Goal: Communication & Community: Share content

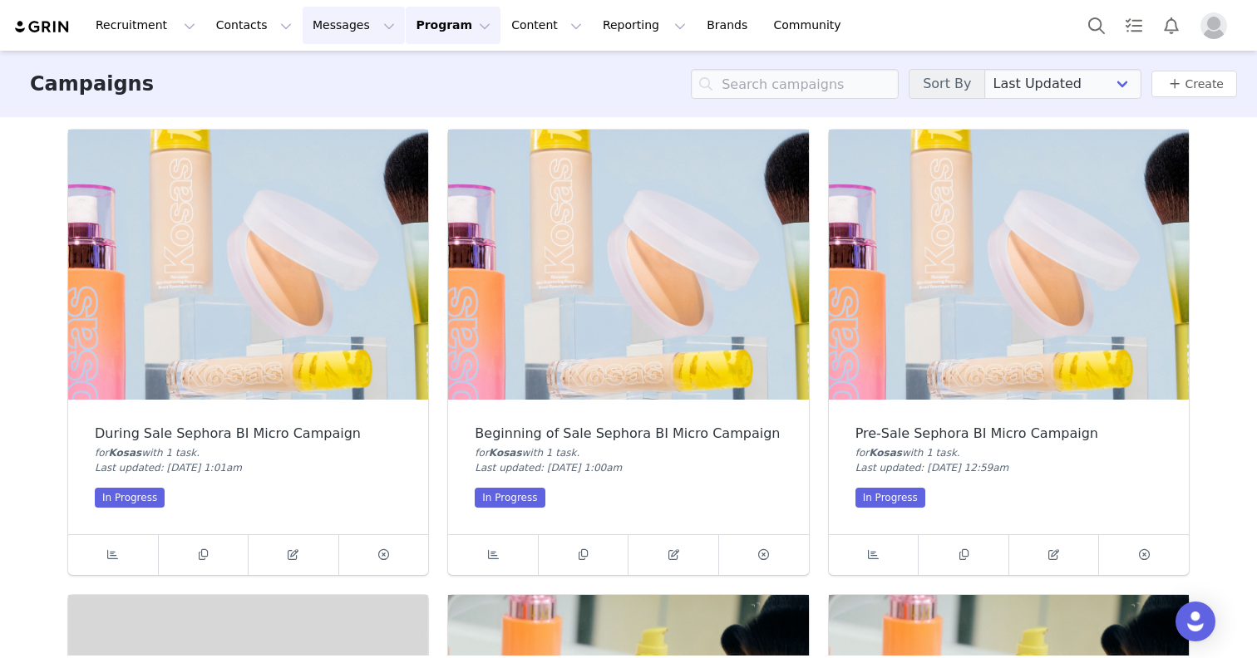
click at [337, 25] on button "Messages Messages" at bounding box center [354, 25] width 102 height 37
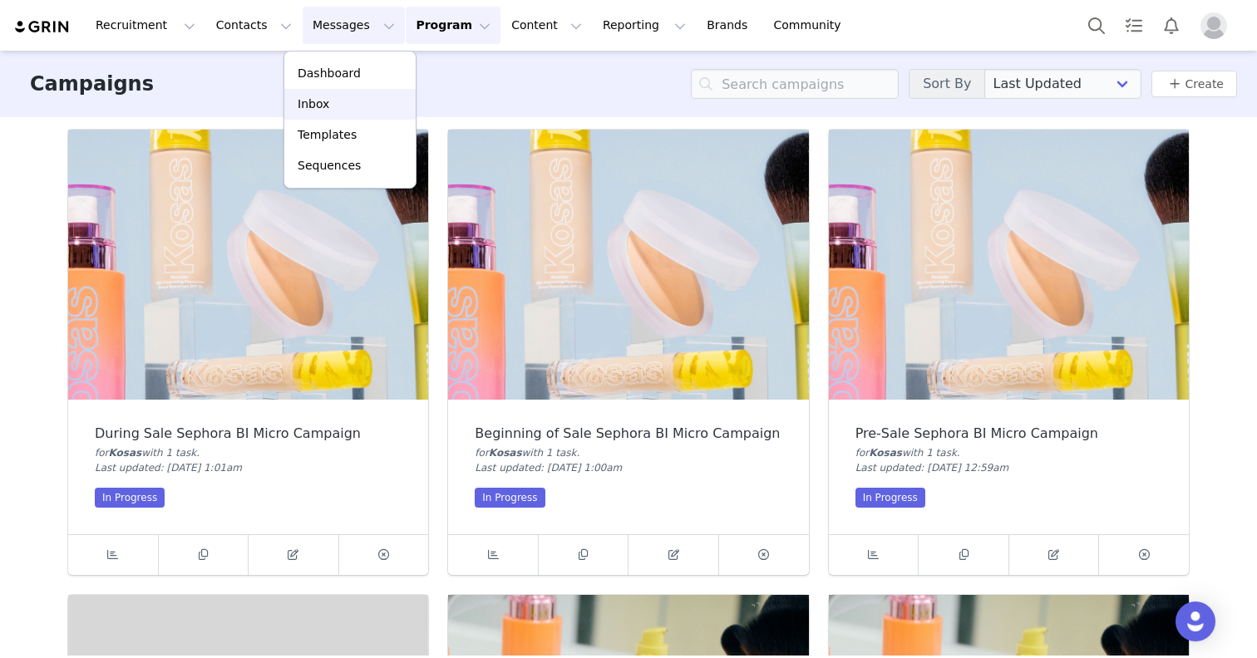
click at [365, 106] on div "Inbox" at bounding box center [349, 104] width 111 height 17
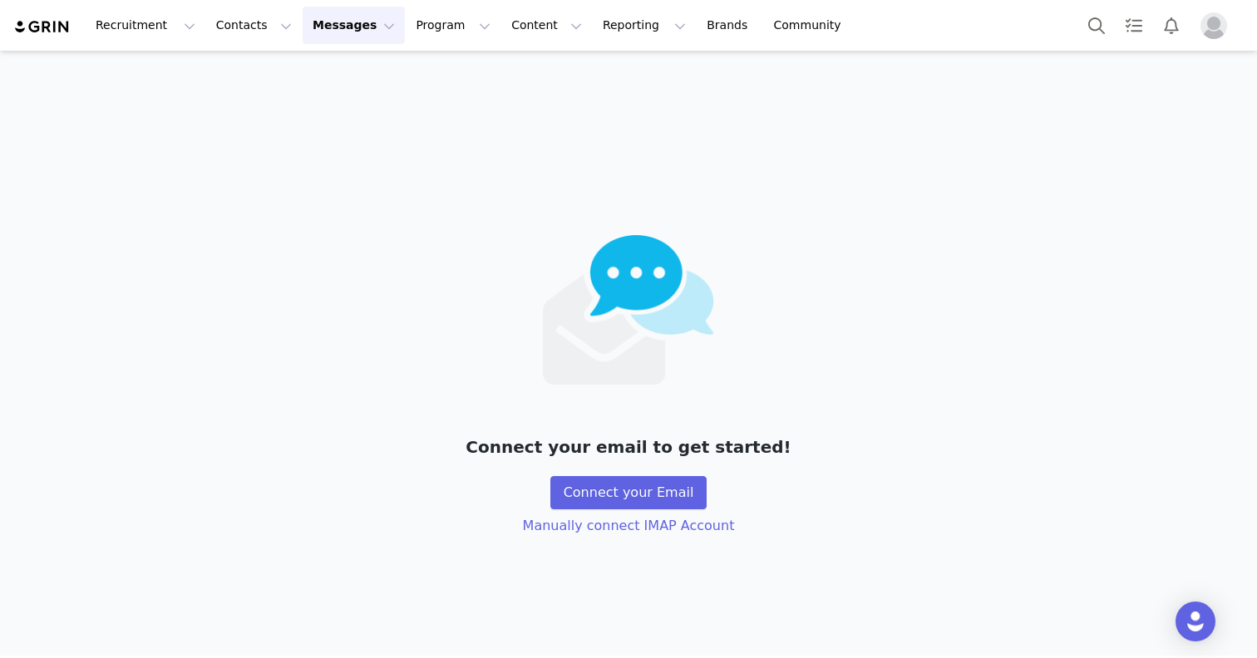
click at [1211, 37] on img "Profile" at bounding box center [1213, 25] width 27 height 27
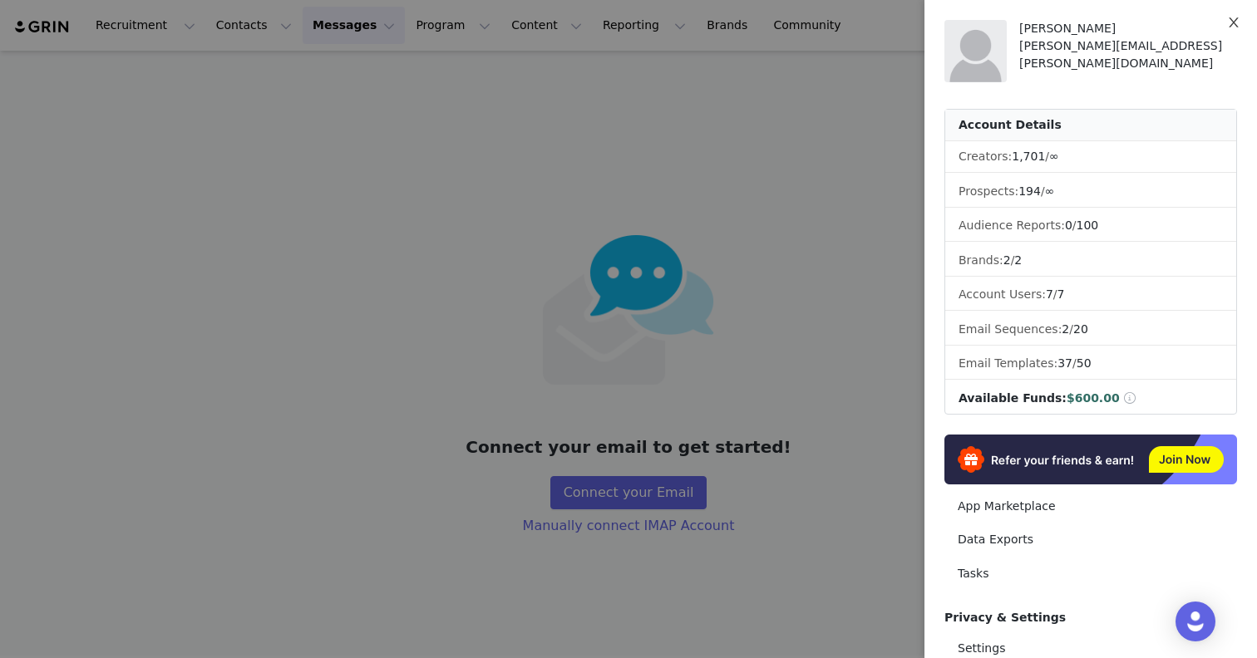
click at [1227, 21] on icon "icon: close" at bounding box center [1233, 22] width 13 height 13
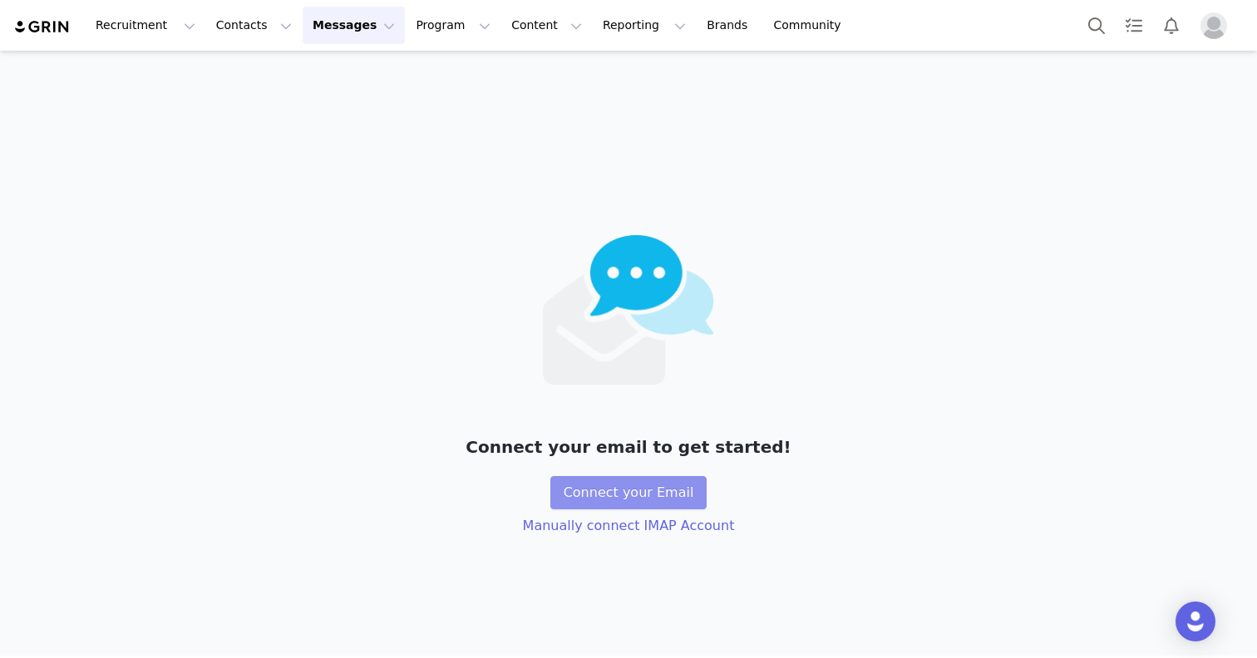
click at [641, 493] on button "Connect your Email" at bounding box center [628, 492] width 157 height 33
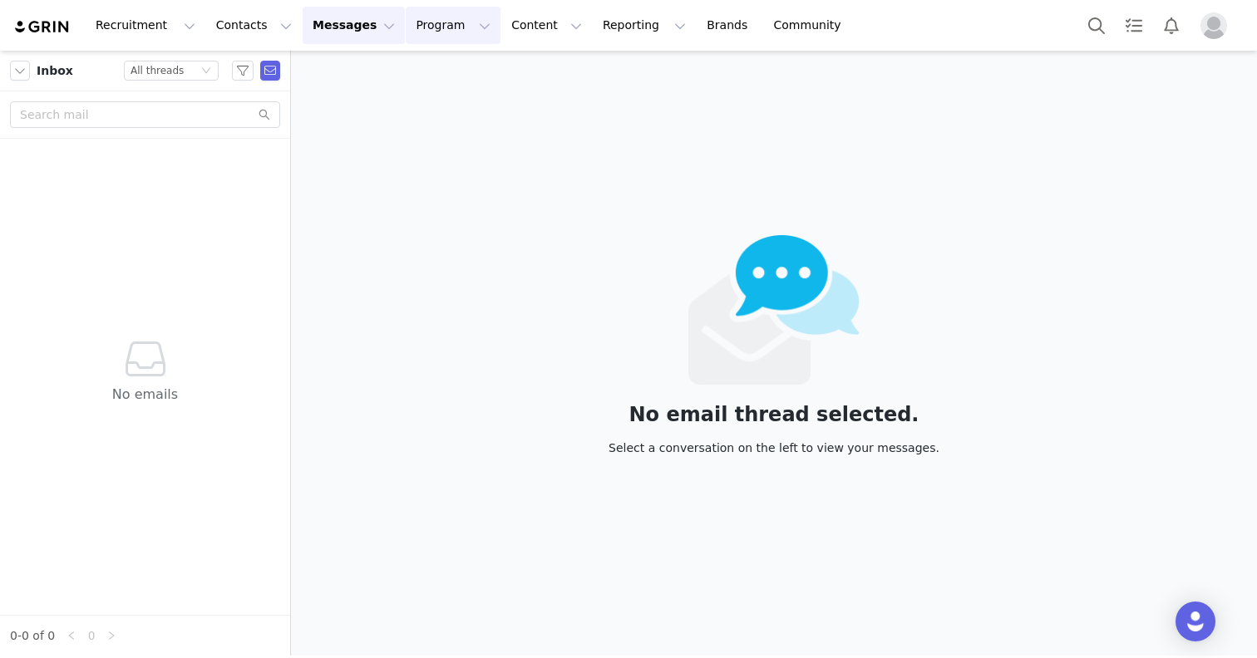
click at [459, 19] on button "Program Program" at bounding box center [453, 25] width 95 height 37
click at [455, 96] on div "Campaigns" at bounding box center [445, 104] width 111 height 17
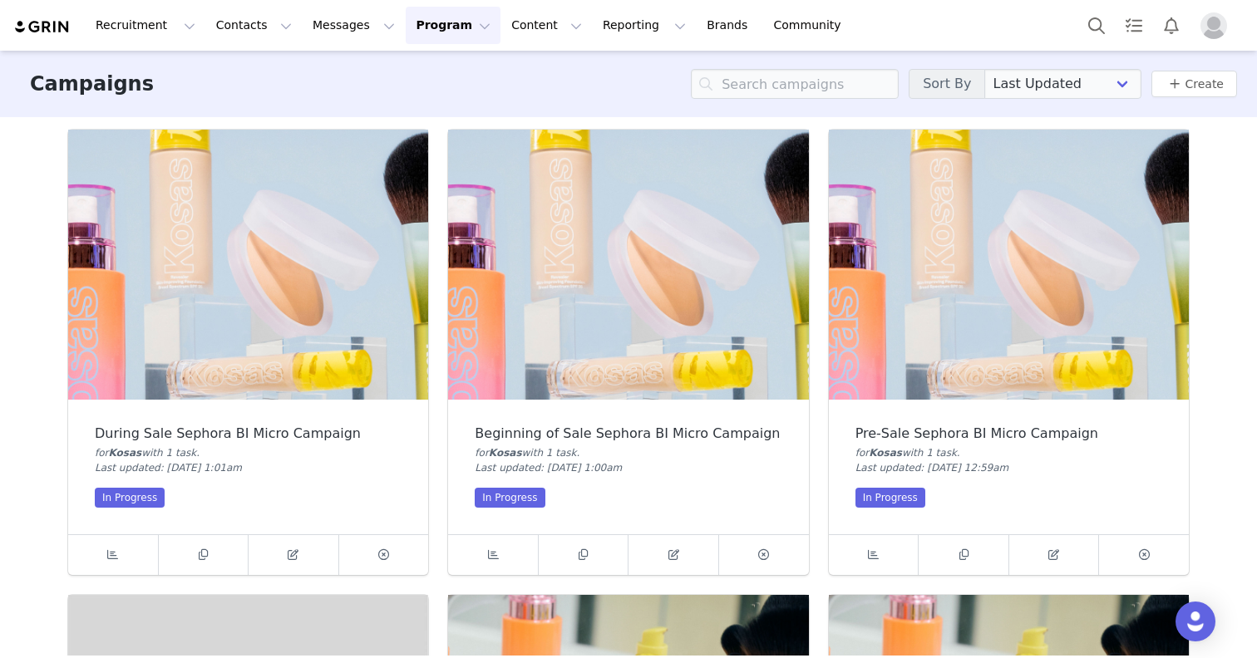
click at [622, 312] on img at bounding box center [628, 265] width 360 height 270
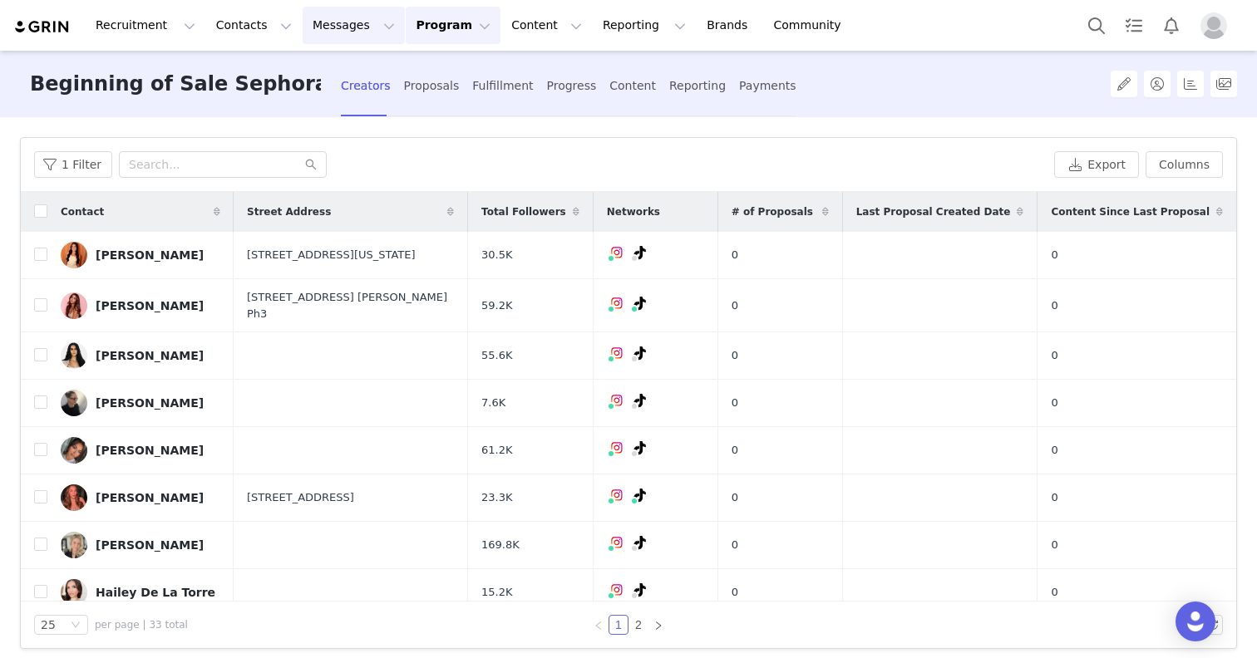
click at [341, 22] on button "Messages Messages" at bounding box center [354, 25] width 102 height 37
click at [642, 170] on div "1 Filter" at bounding box center [540, 164] width 1013 height 27
click at [42, 212] on input "checkbox" at bounding box center [40, 210] width 13 height 13
checkbox input "true"
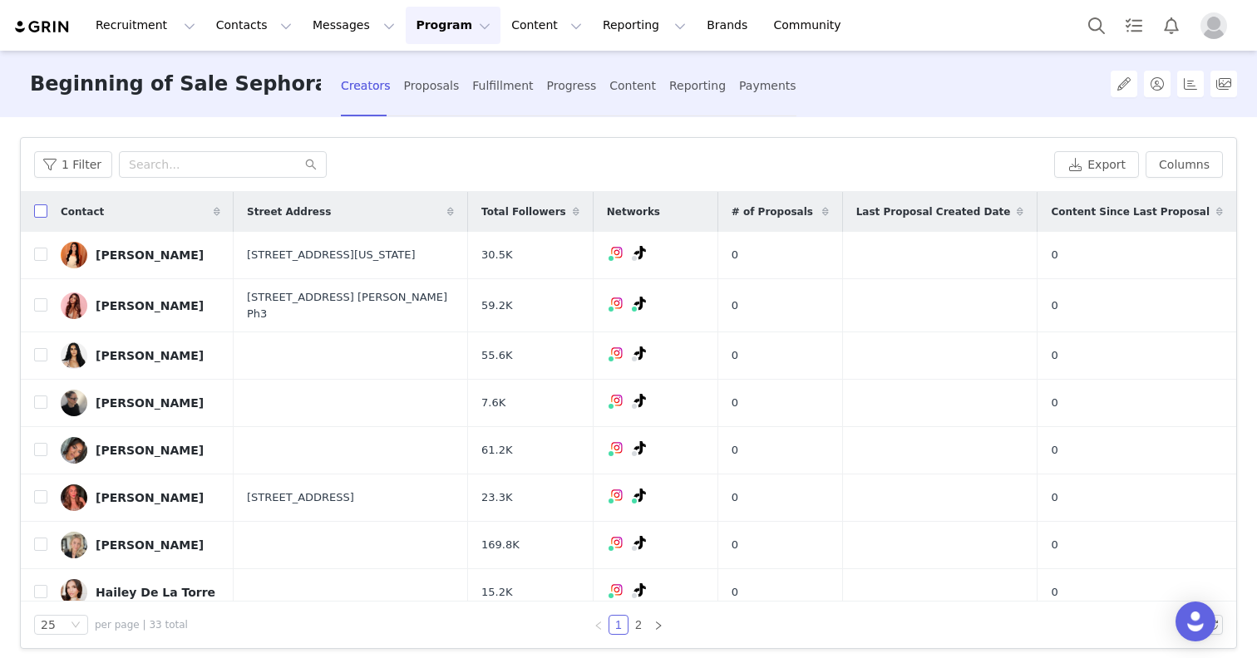
checkbox input "true"
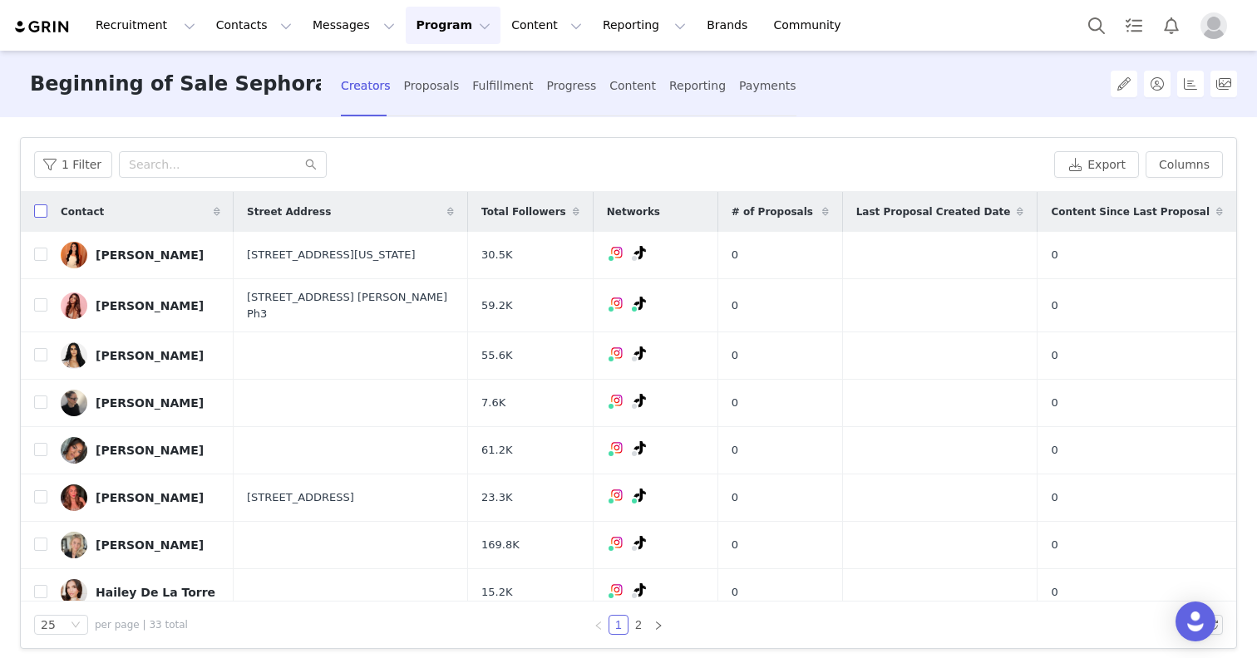
checkbox input "true"
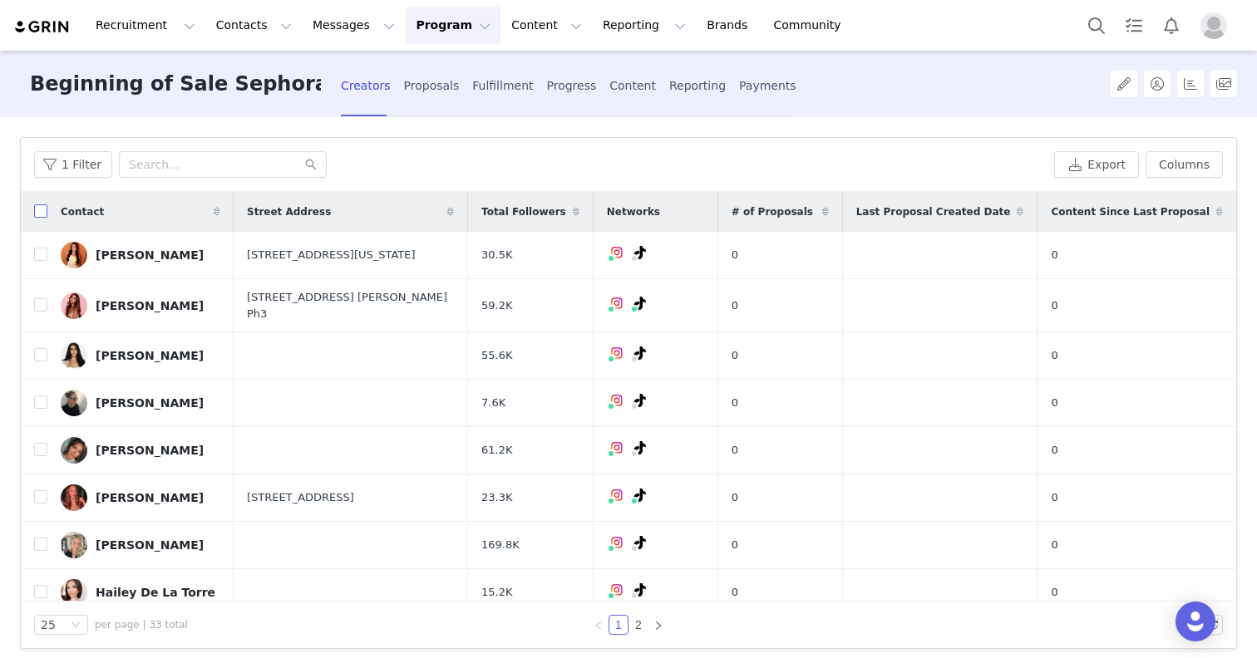
checkbox input "true"
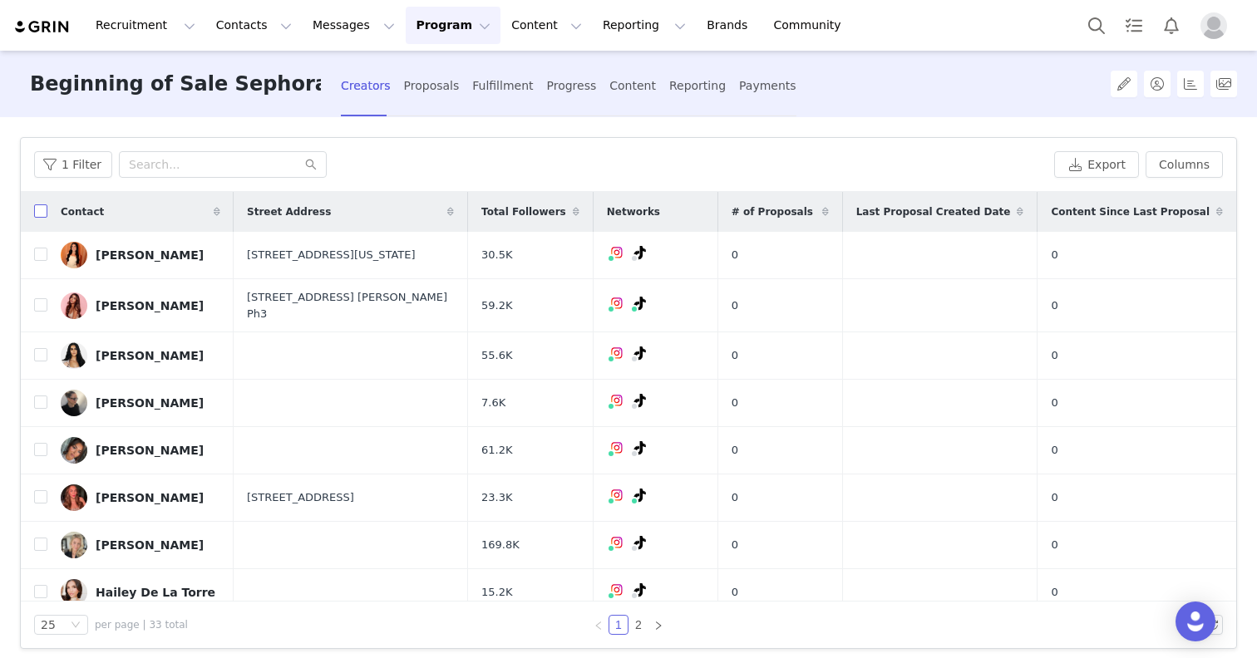
checkbox input "true"
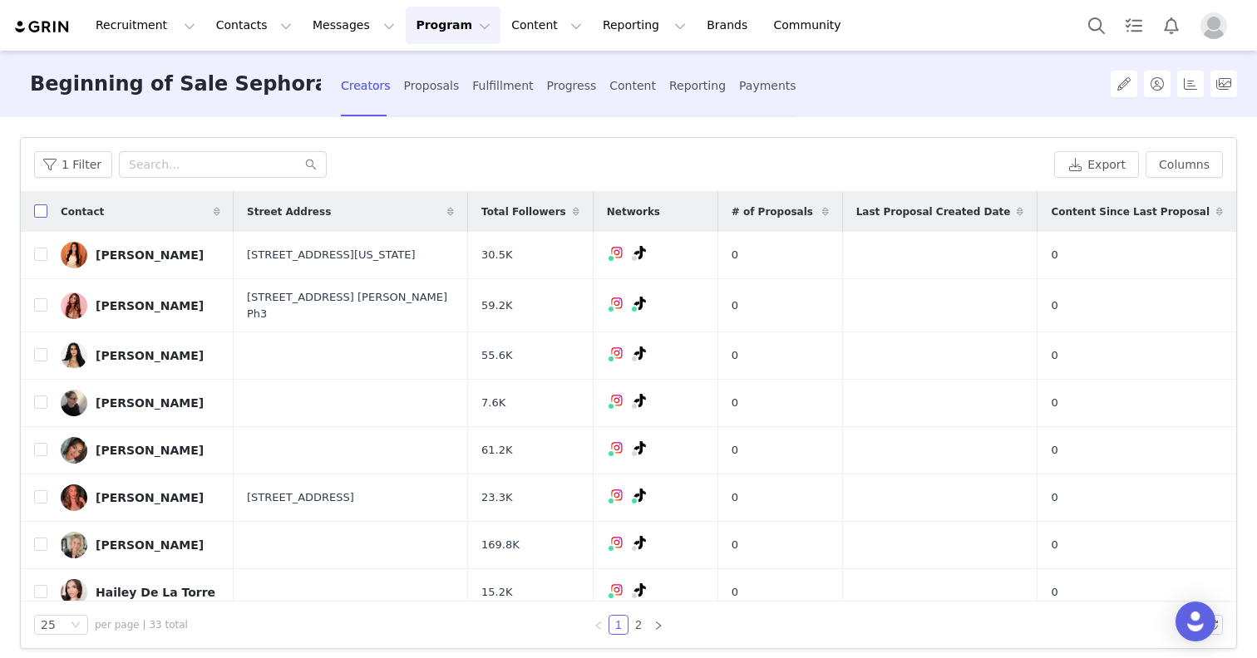
checkbox input "true"
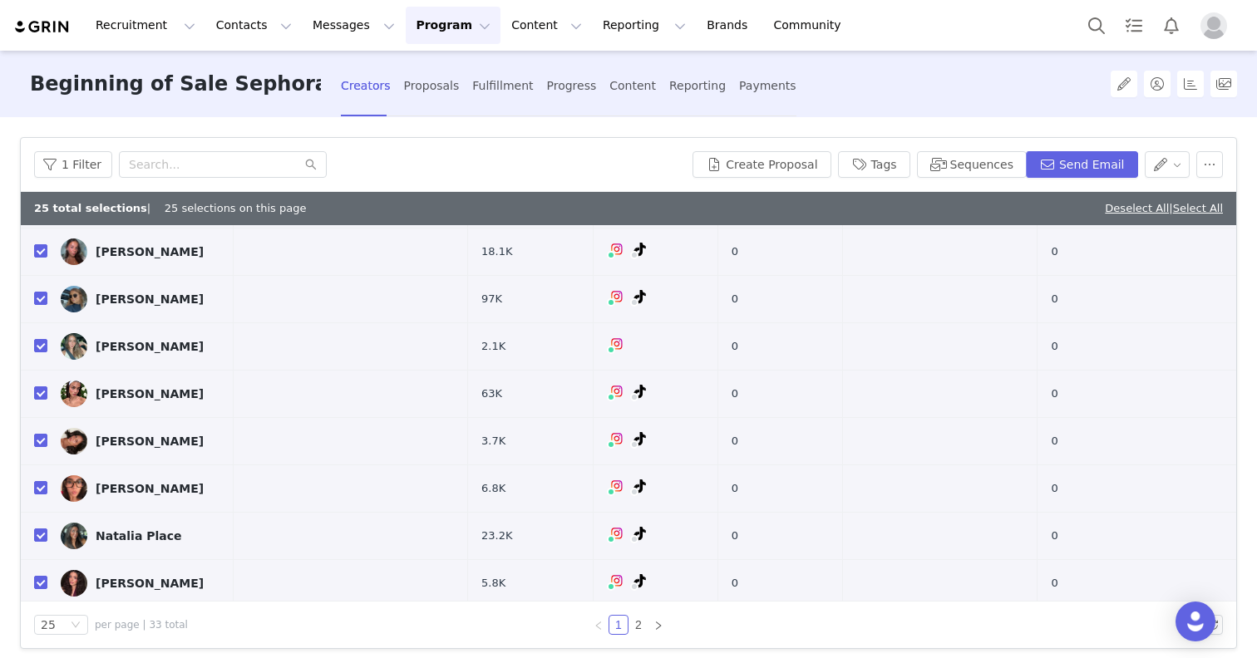
scroll to position [13, 0]
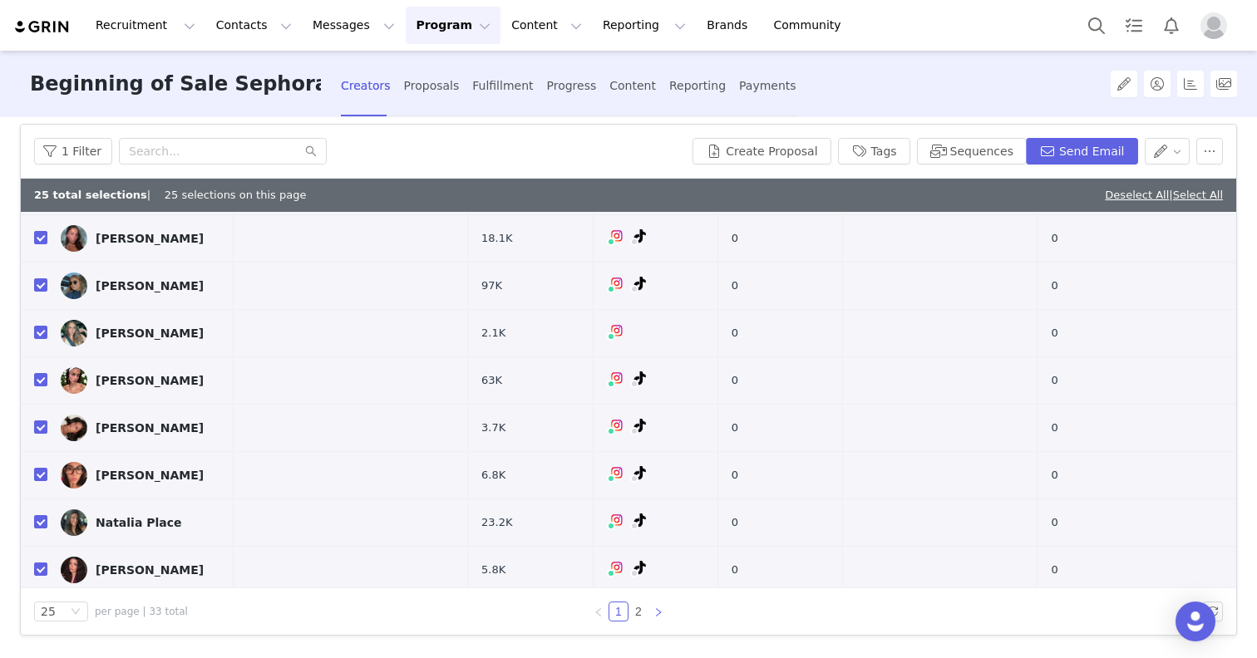
click at [652, 613] on link at bounding box center [658, 612] width 20 height 20
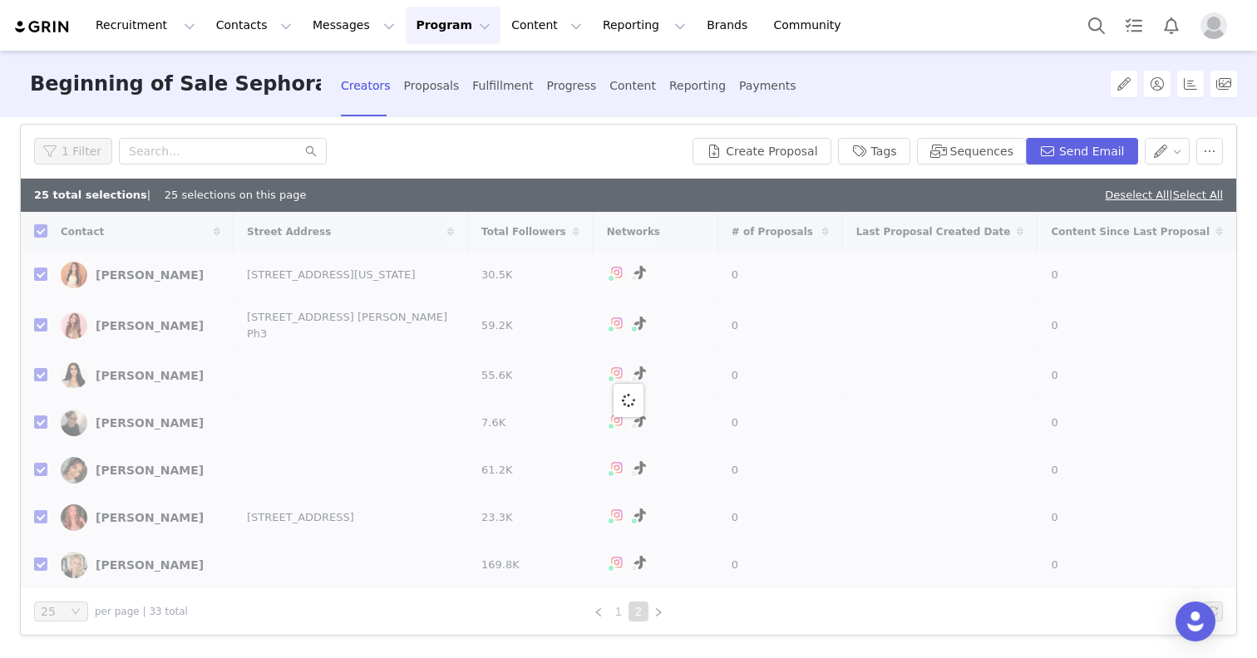
checkbox input "false"
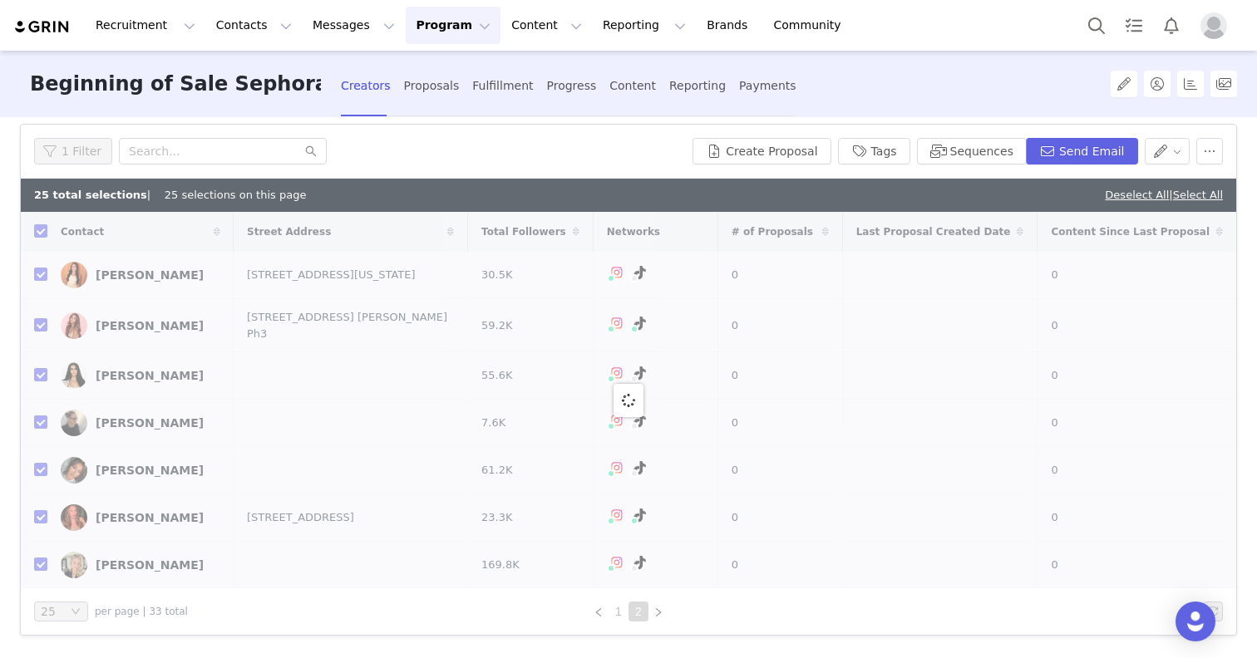
checkbox input "false"
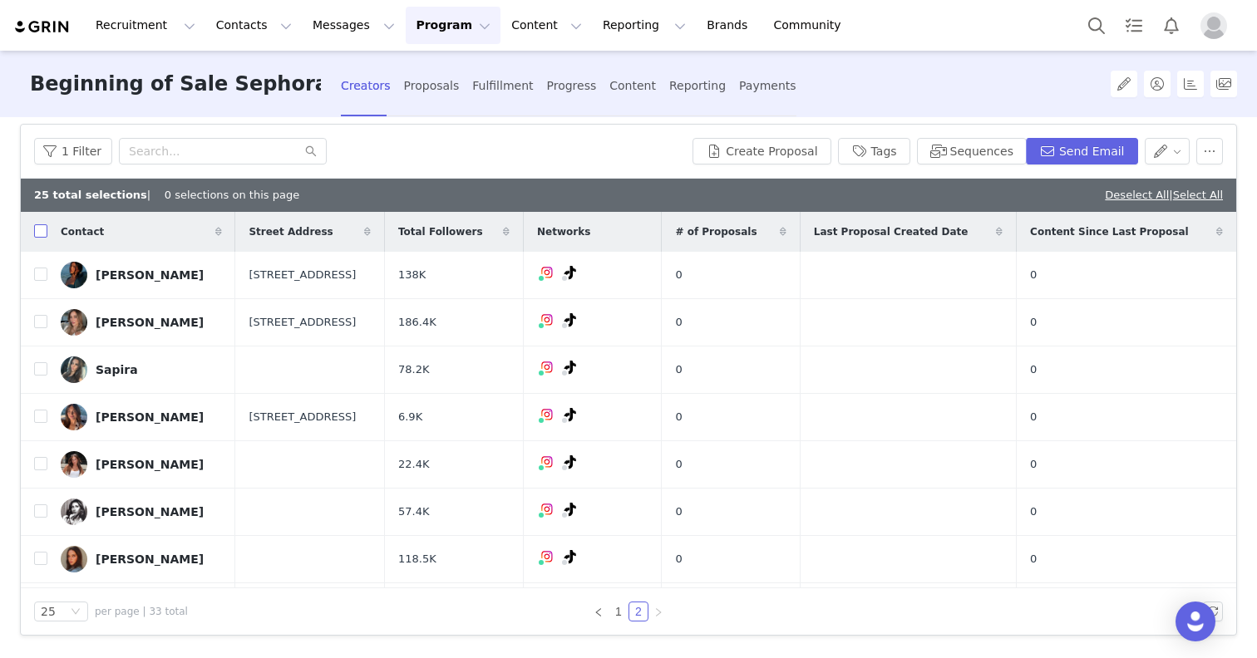
click at [39, 233] on input "checkbox" at bounding box center [40, 230] width 13 height 13
checkbox input "true"
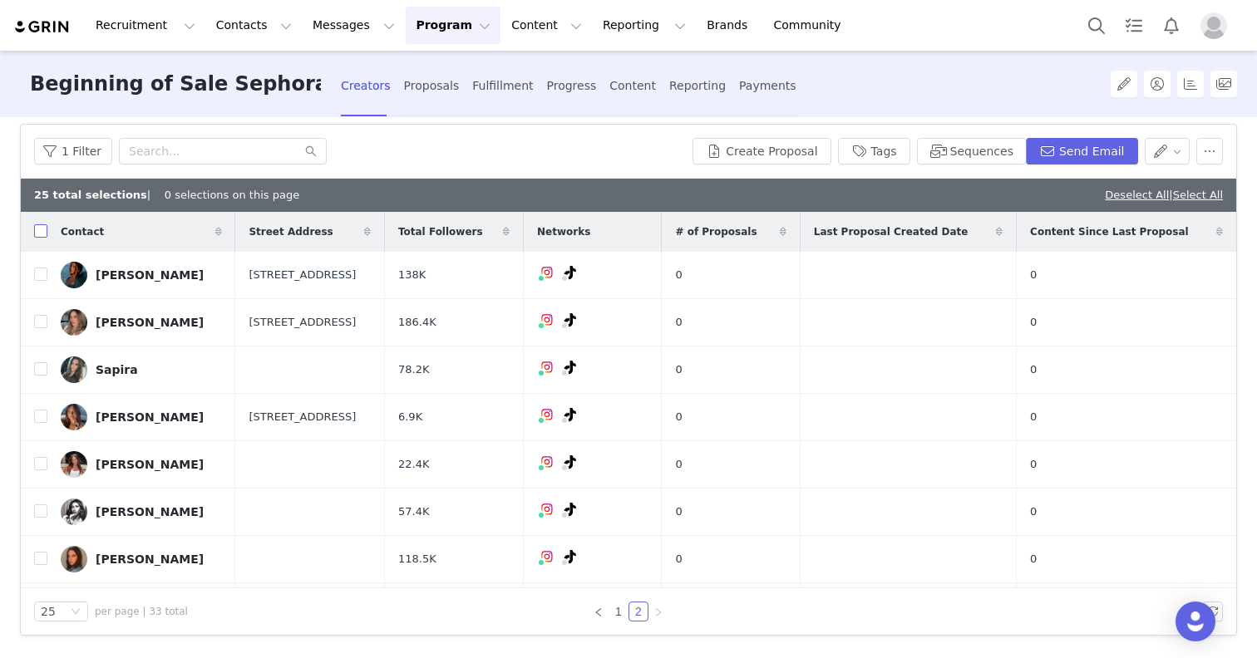
checkbox input "true"
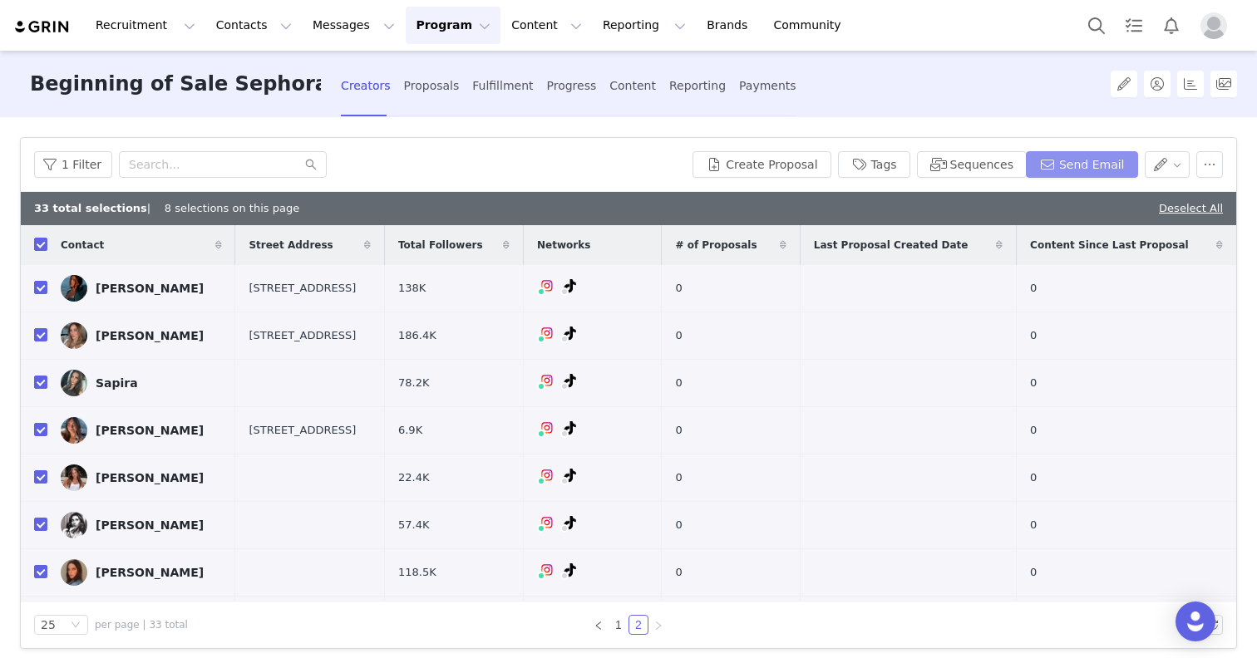
click at [1112, 166] on button "Send Email" at bounding box center [1082, 164] width 112 height 27
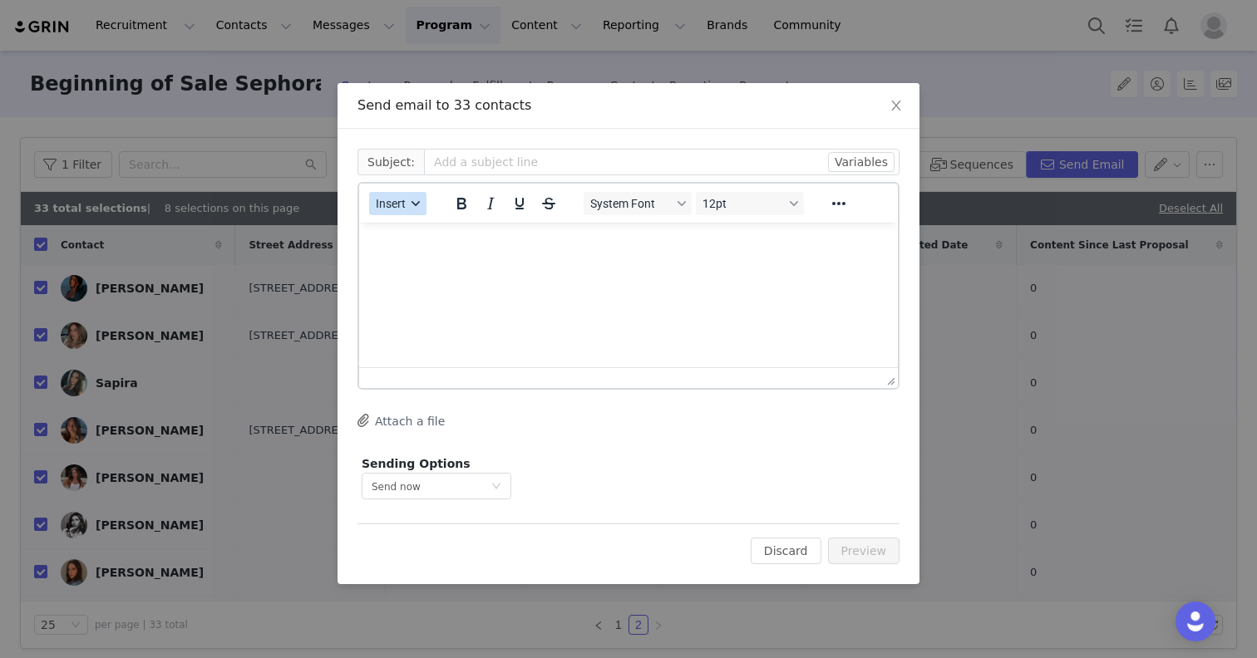
click at [402, 204] on span "Insert" at bounding box center [391, 203] width 30 height 13
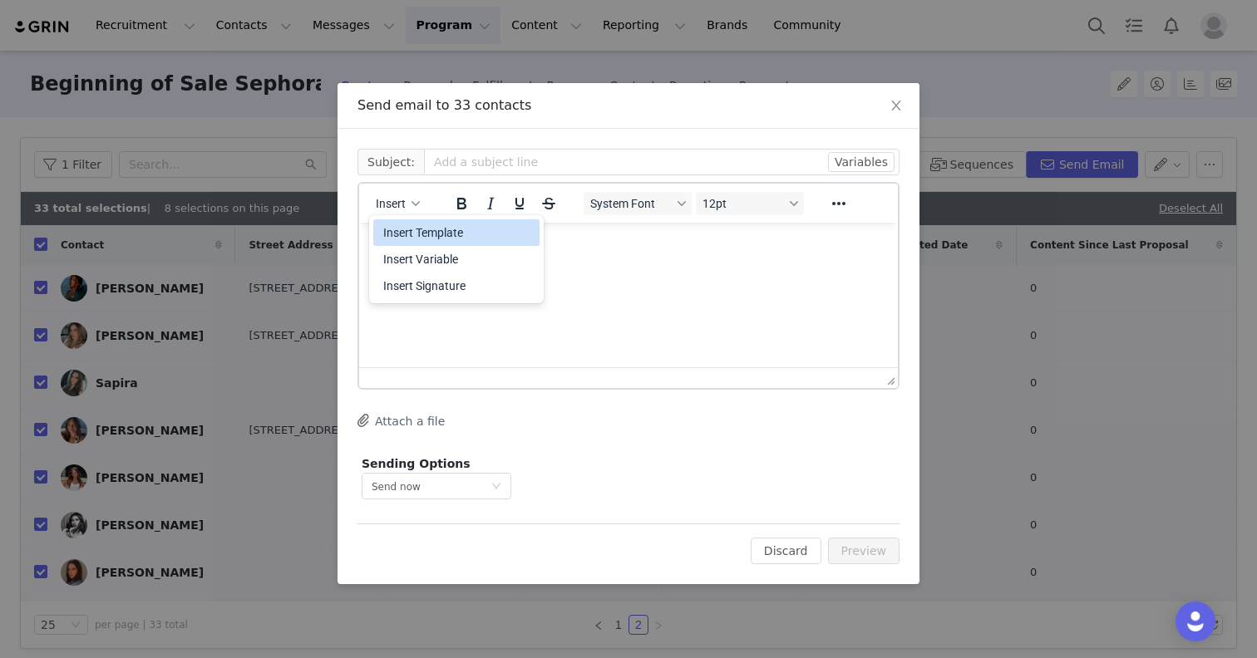
click at [406, 229] on div "Insert Template" at bounding box center [458, 233] width 150 height 20
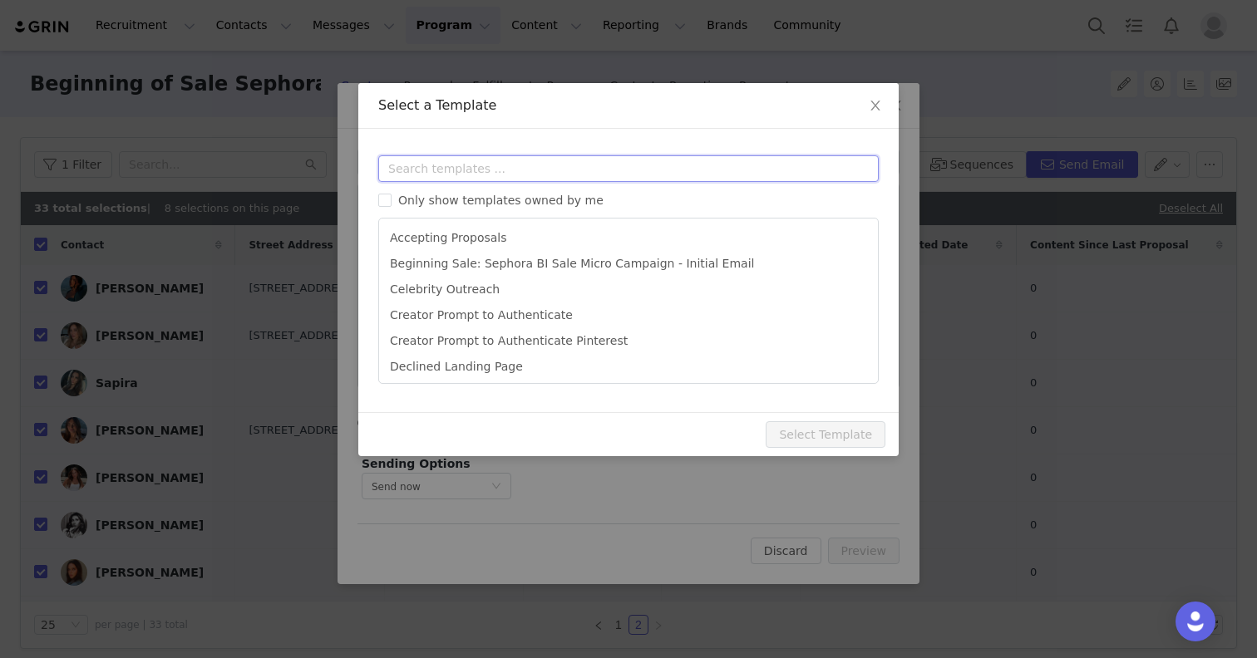
click at [480, 170] on input "text" at bounding box center [628, 168] width 500 height 27
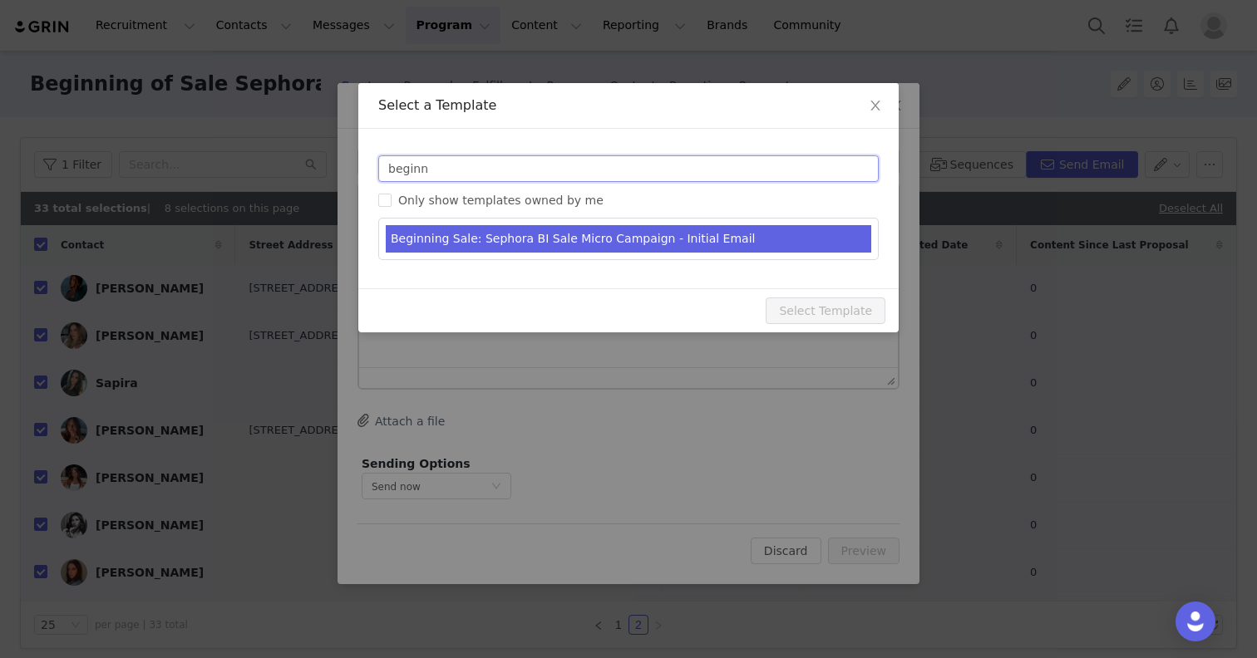
type input "beginn"
type input "[first_name] [last_name] x Kosas Sephora BI Sale Campaign"
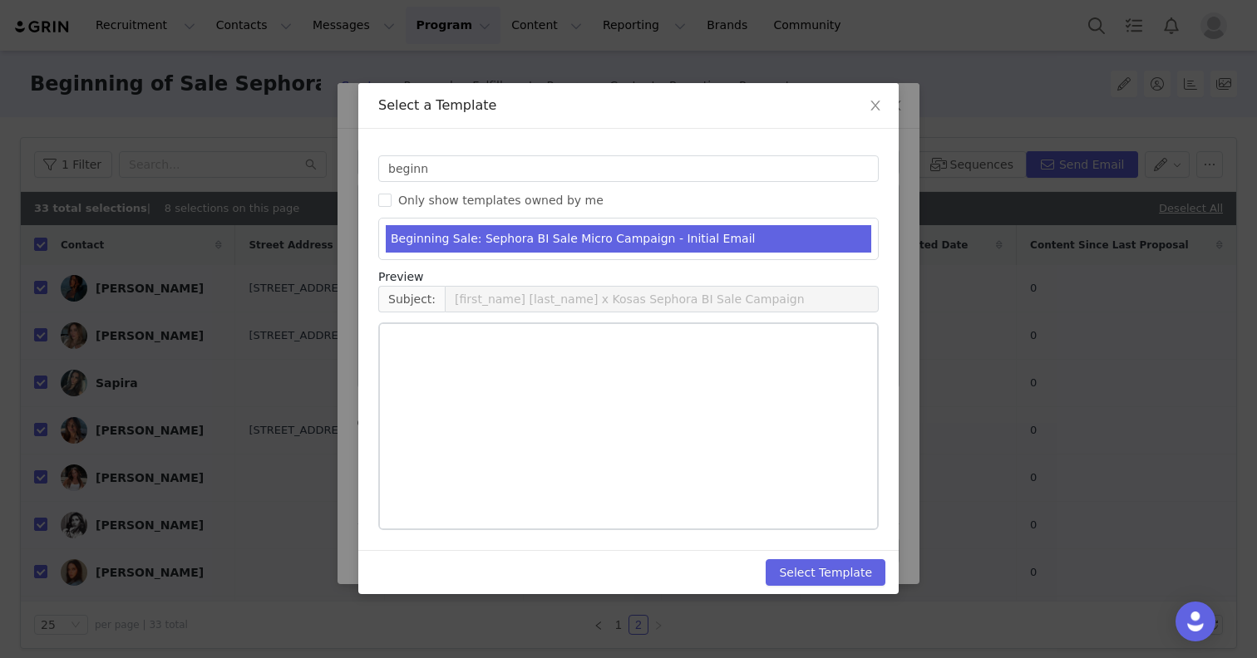
click at [534, 234] on li "Beginning Sale: Sephora BI Sale Micro Campaign - Initial Email" at bounding box center [628, 238] width 485 height 27
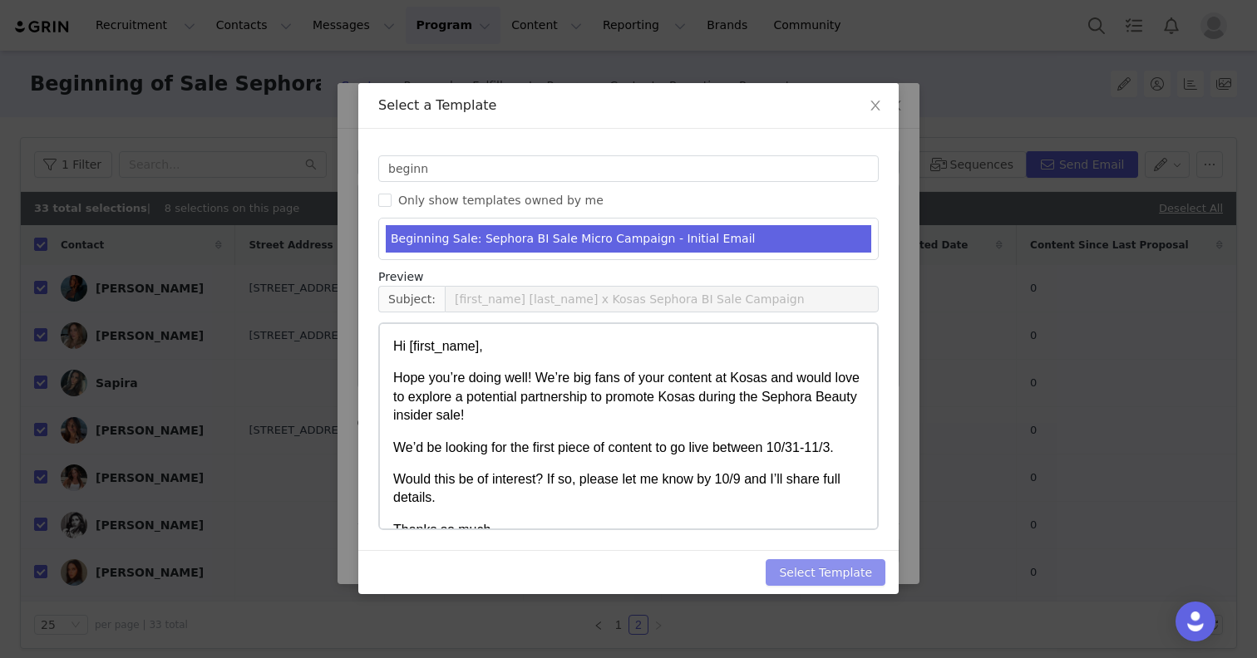
click at [832, 571] on button "Select Template" at bounding box center [825, 572] width 120 height 27
type input "[first_name] [last_name] x Kosas Sephora BI Sale Campaign"
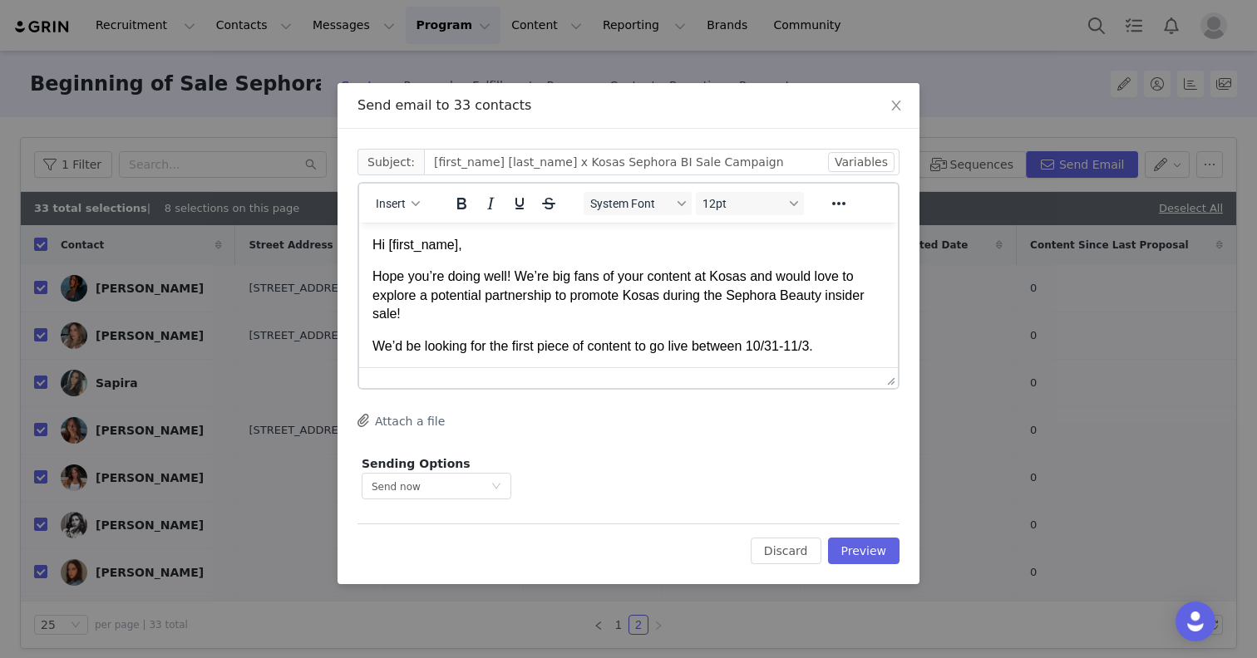
scroll to position [97, 0]
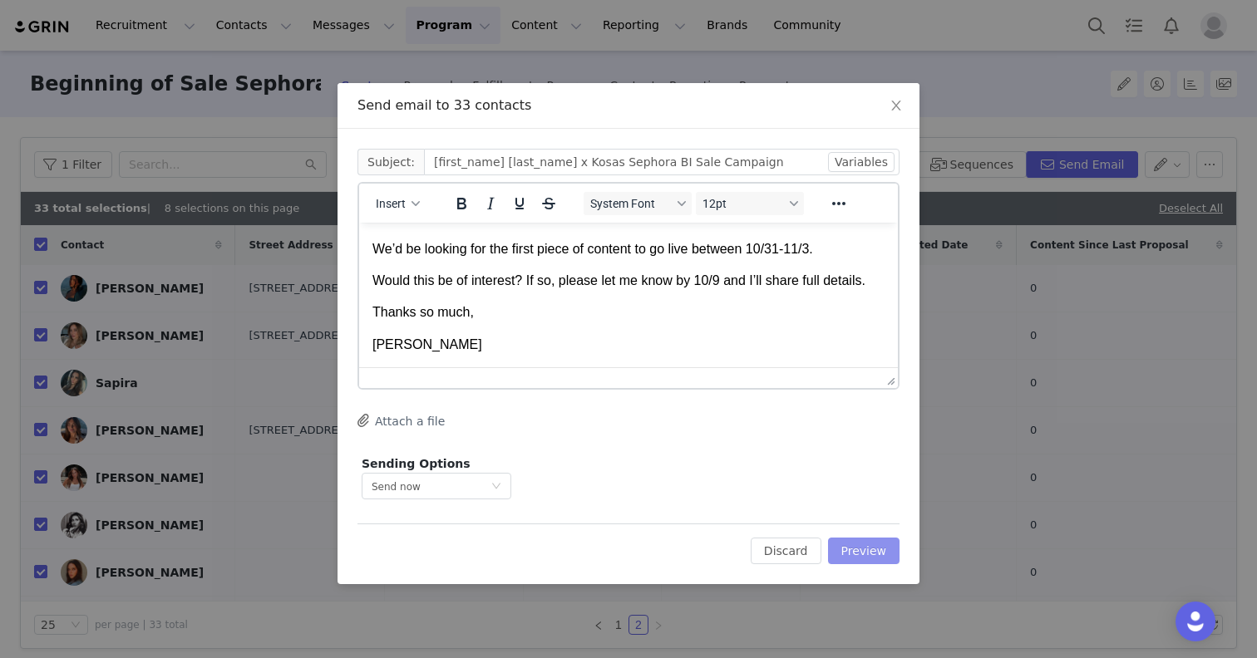
click at [877, 558] on button "Preview" at bounding box center [864, 551] width 72 height 27
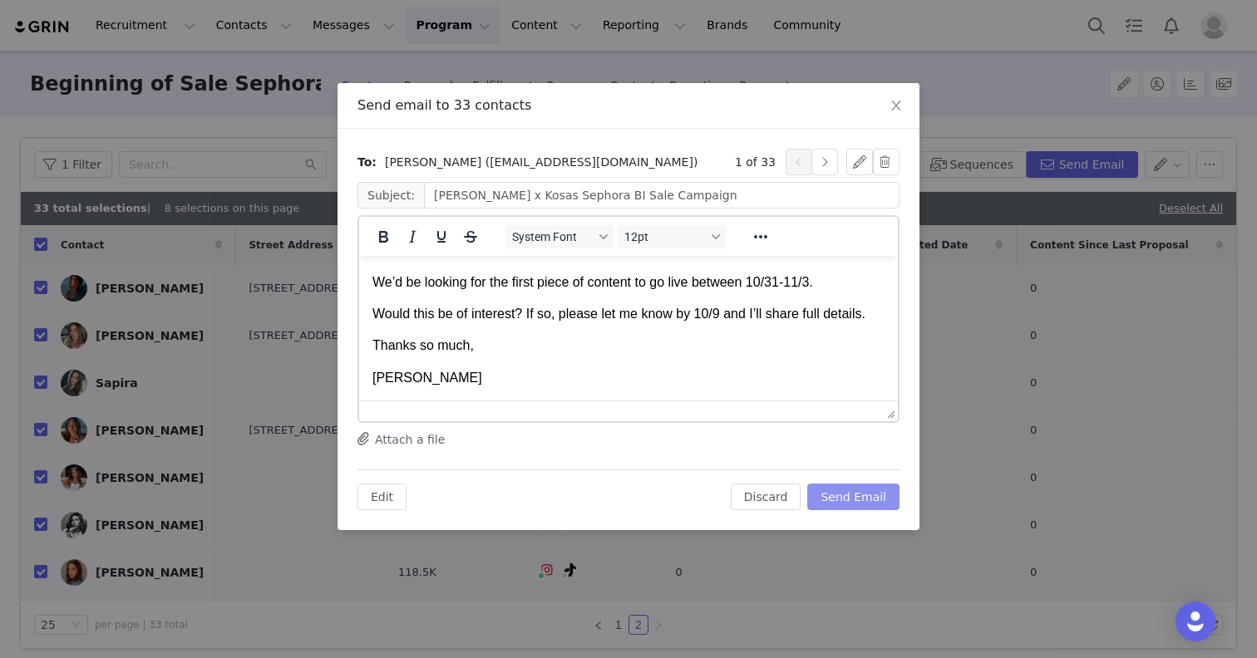
scroll to position [0, 0]
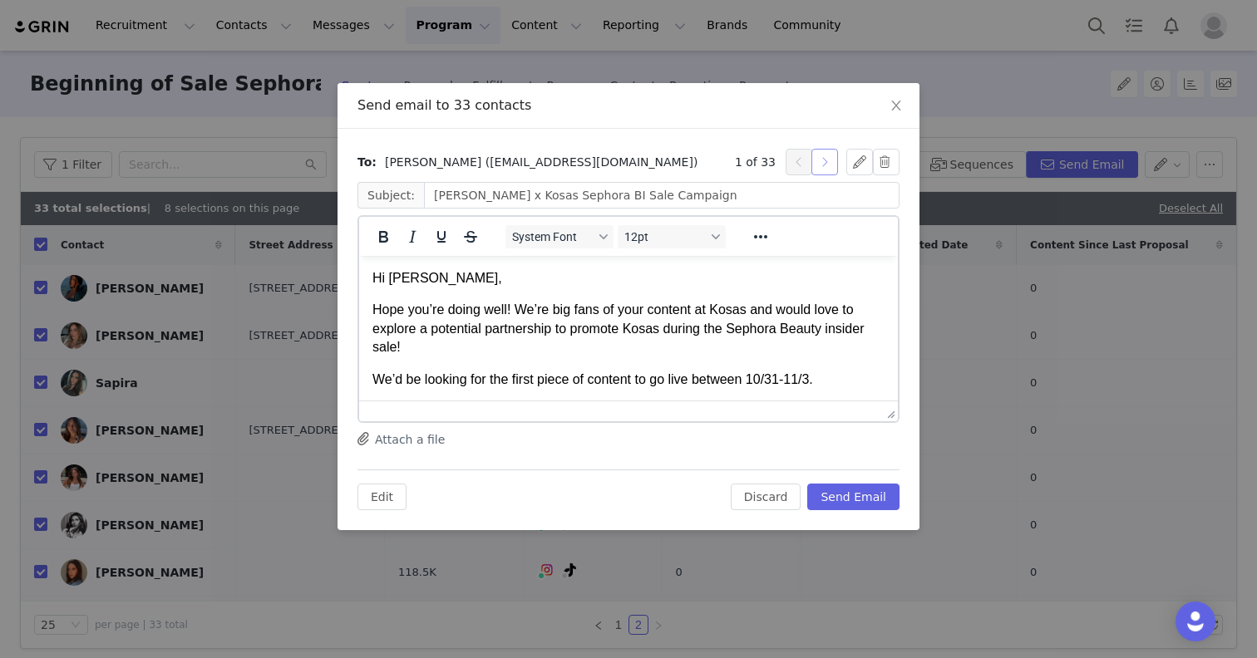
click at [815, 161] on button "button" at bounding box center [824, 162] width 27 height 27
click at [814, 161] on button "button" at bounding box center [824, 162] width 27 height 27
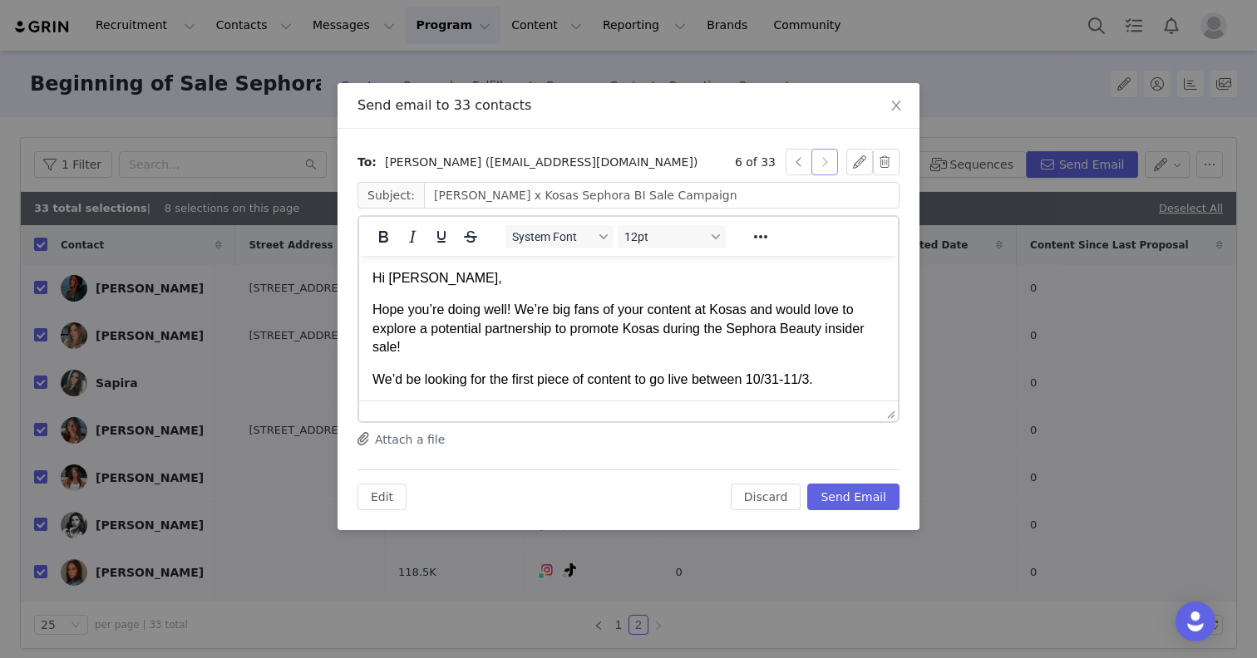
click at [814, 161] on button "button" at bounding box center [824, 162] width 27 height 27
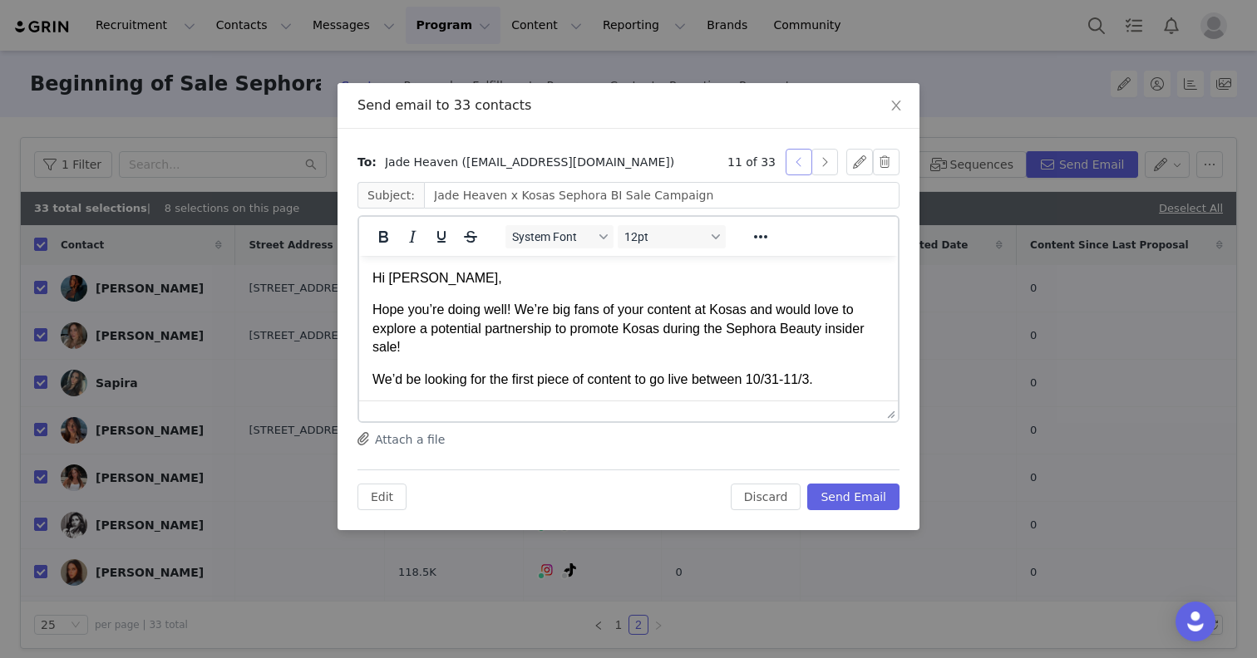
click at [790, 162] on button "button" at bounding box center [798, 162] width 27 height 27
click at [547, 196] on input "Haven AESTHETICIAN x Kosas Sephora BI Sale Campaign" at bounding box center [661, 195] width 475 height 27
click at [583, 354] on p "Hope you’re doing well! We’re big fans of your content at Kosas and would love …" at bounding box center [628, 329] width 512 height 56
click at [826, 166] on button "button" at bounding box center [824, 162] width 27 height 27
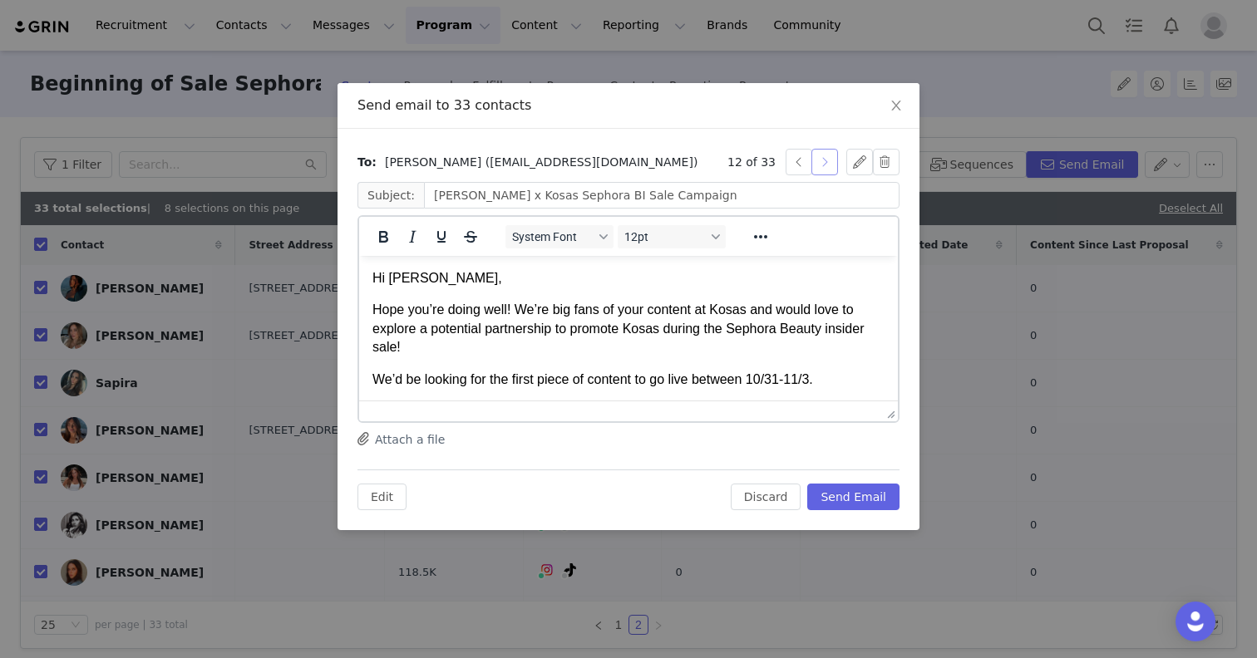
click at [823, 161] on button "button" at bounding box center [824, 162] width 27 height 27
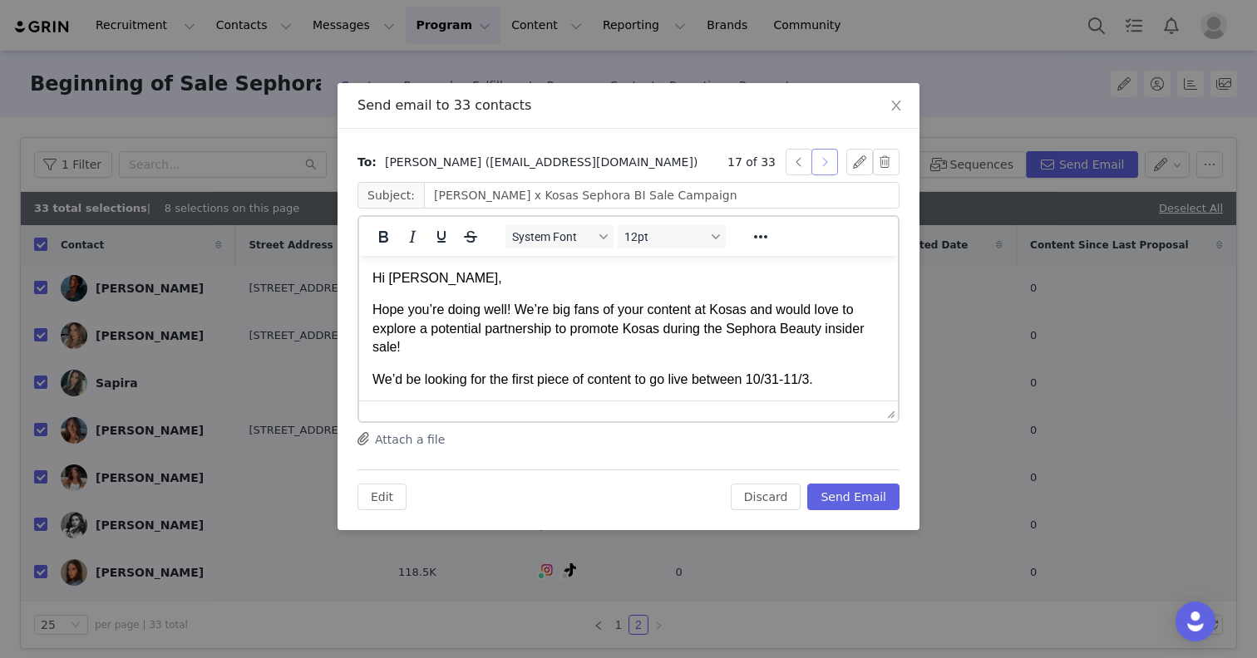
click at [823, 161] on button "button" at bounding box center [824, 162] width 27 height 27
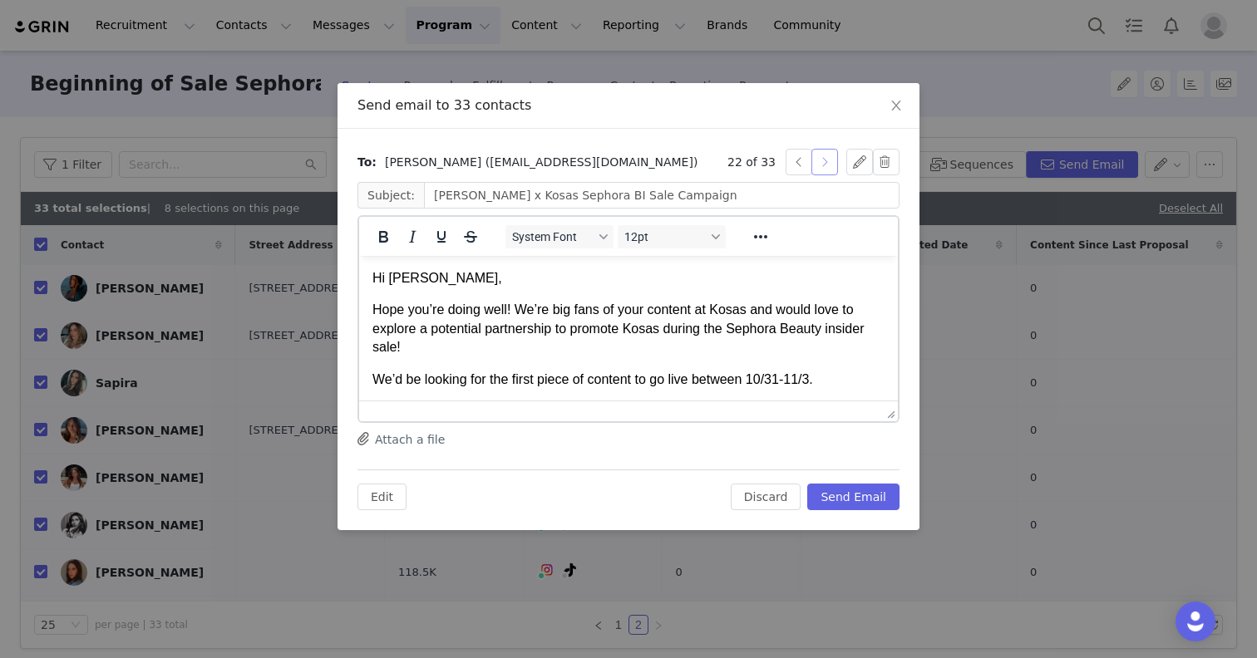
click at [823, 161] on button "button" at bounding box center [824, 162] width 27 height 27
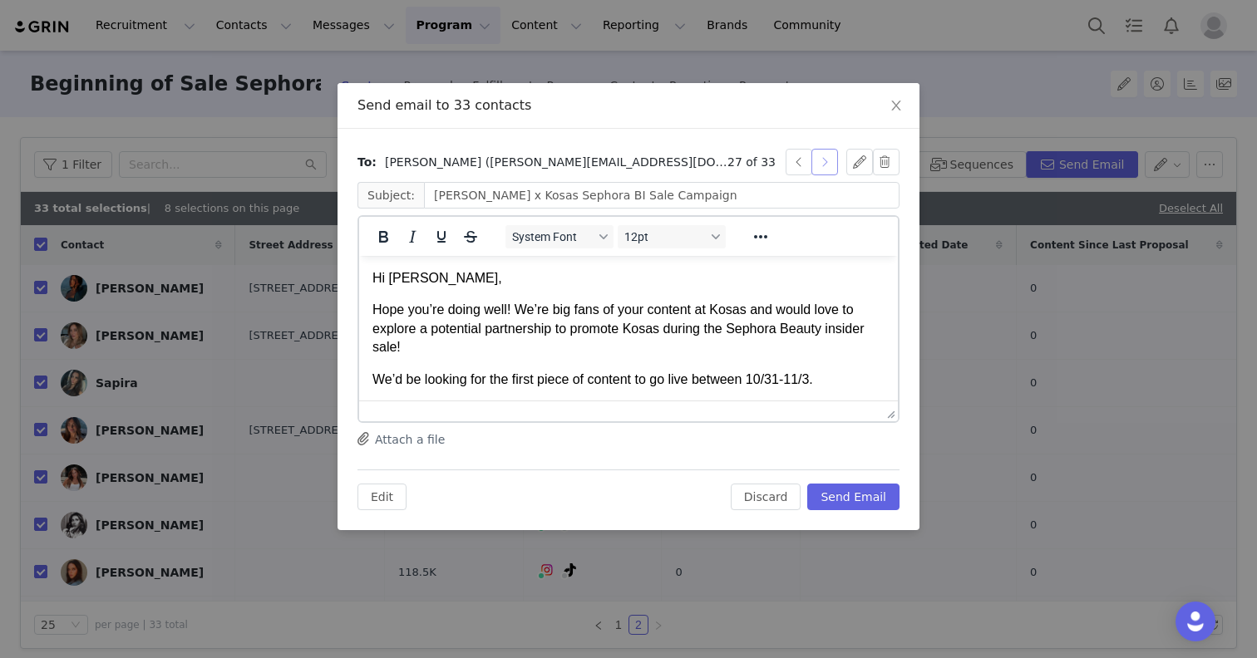
click at [823, 161] on button "button" at bounding box center [824, 162] width 27 height 27
click at [796, 165] on button "button" at bounding box center [798, 162] width 27 height 27
drag, startPoint x: 471, startPoint y: 197, endPoint x: 508, endPoint y: 234, distance: 52.3
click at [471, 197] on input "Sapira x Kosas Sephora BI Sale Campaign" at bounding box center [661, 195] width 475 height 27
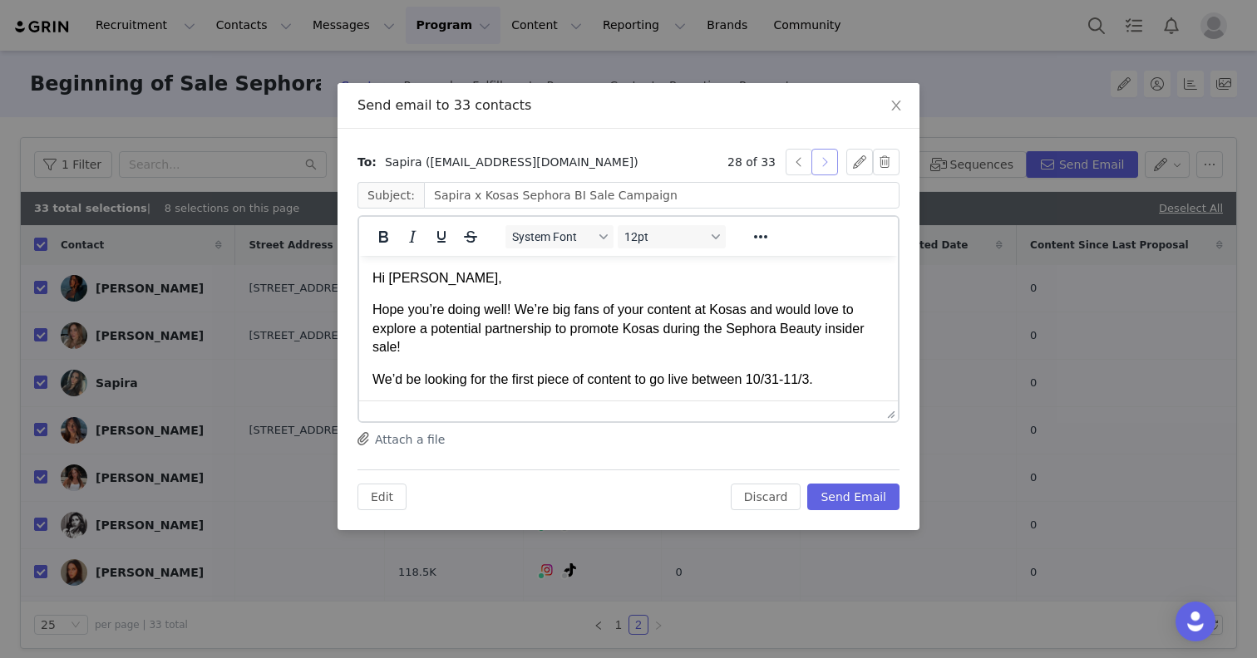
click at [816, 156] on button "button" at bounding box center [824, 162] width 27 height 27
click at [816, 157] on button "button" at bounding box center [824, 162] width 27 height 27
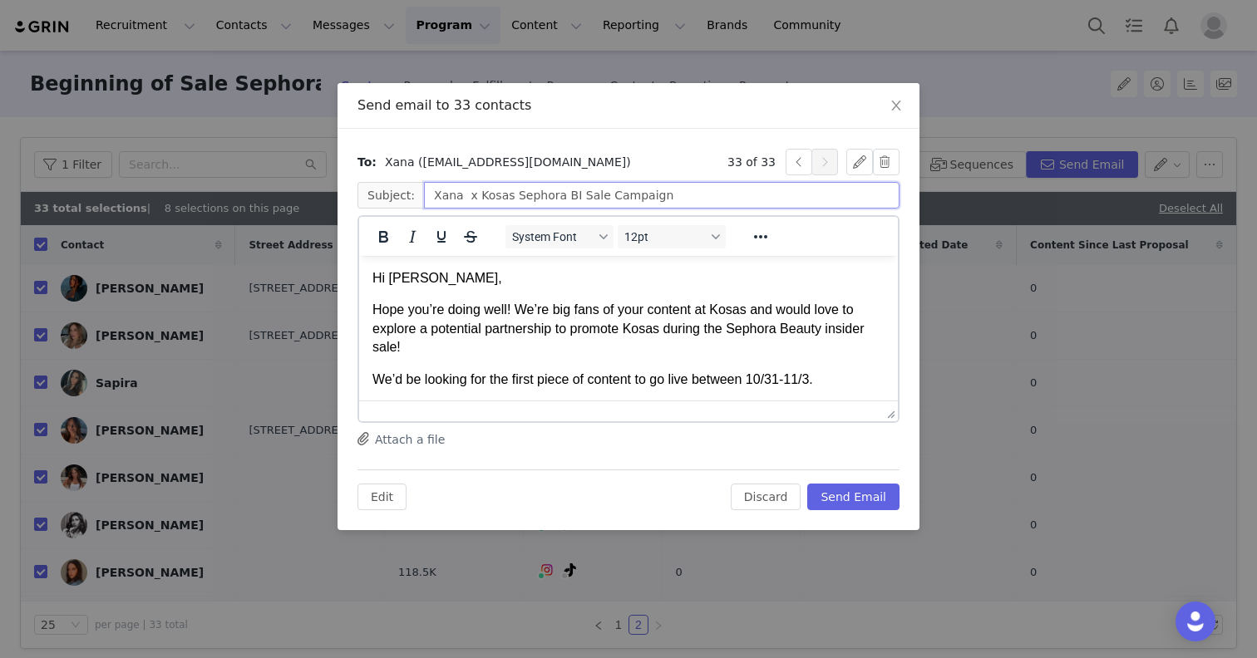
click at [460, 198] on input "Xana x Kosas Sephora BI Sale Campaign" at bounding box center [661, 195] width 475 height 27
click at [798, 366] on body "Hi [PERSON_NAME], Hope you’re doing well! We’re big fans of your content at Kos…" at bounding box center [628, 376] width 512 height 215
click at [794, 151] on button "button" at bounding box center [798, 162] width 27 height 27
click at [796, 158] on button "button" at bounding box center [798, 162] width 27 height 27
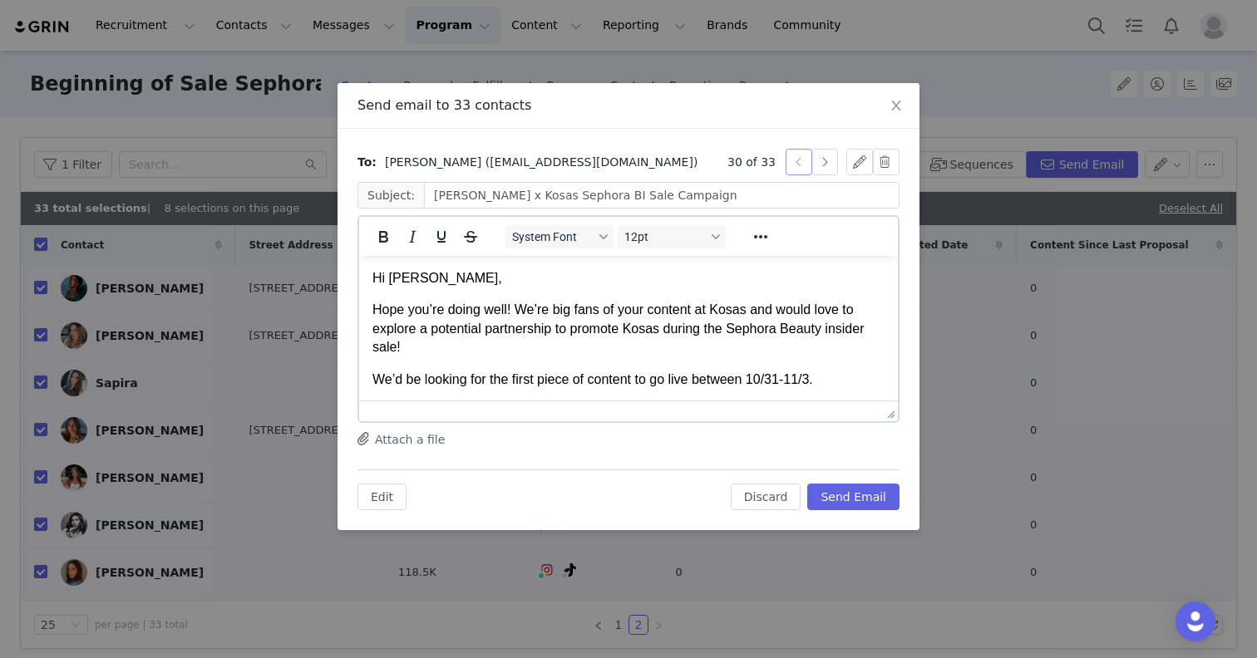
click at [796, 158] on button "button" at bounding box center [798, 162] width 27 height 27
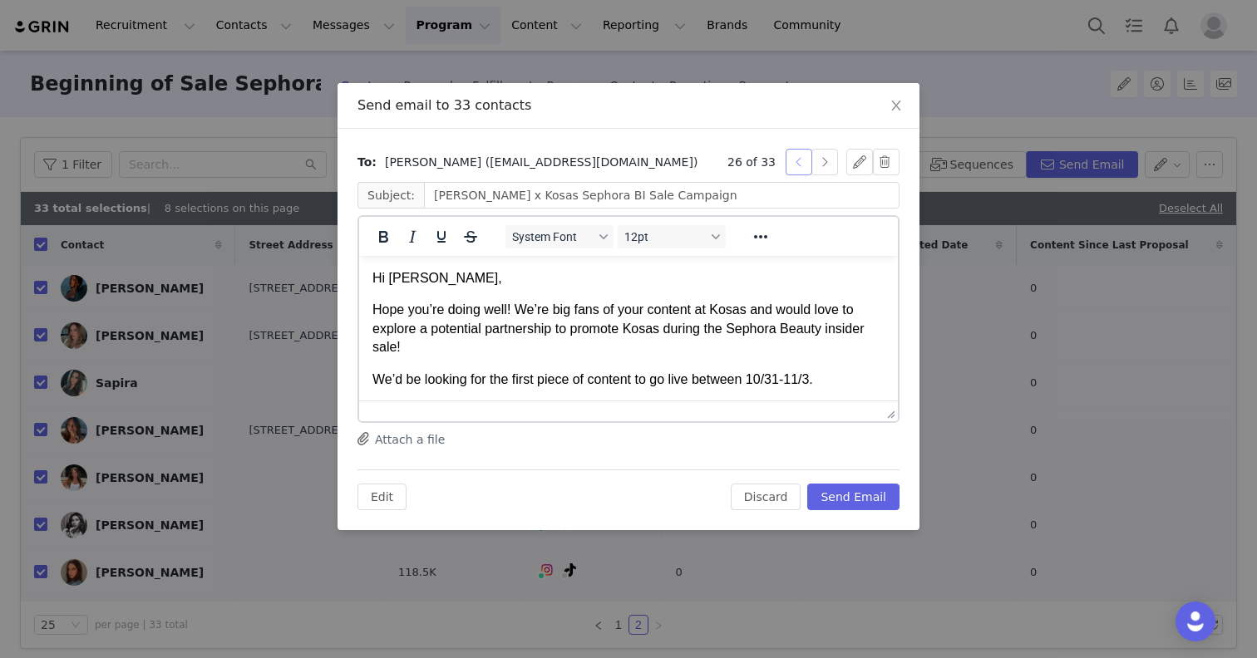
click at [796, 158] on button "button" at bounding box center [798, 162] width 27 height 27
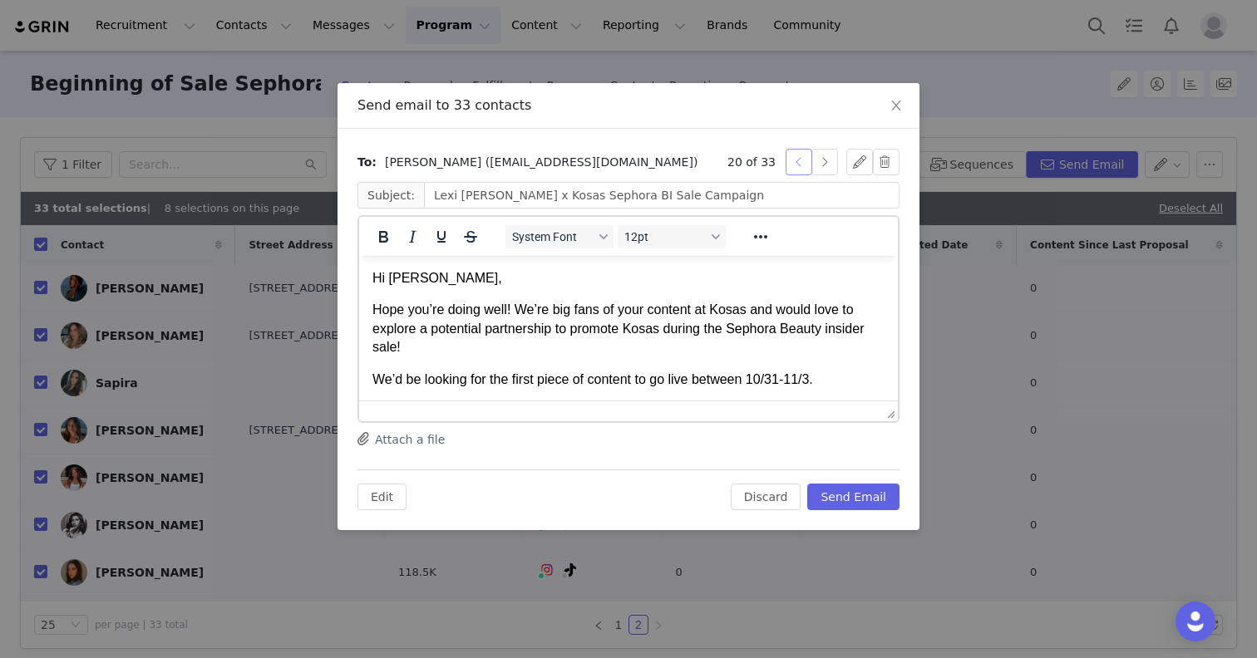
click at [796, 158] on button "button" at bounding box center [798, 162] width 27 height 27
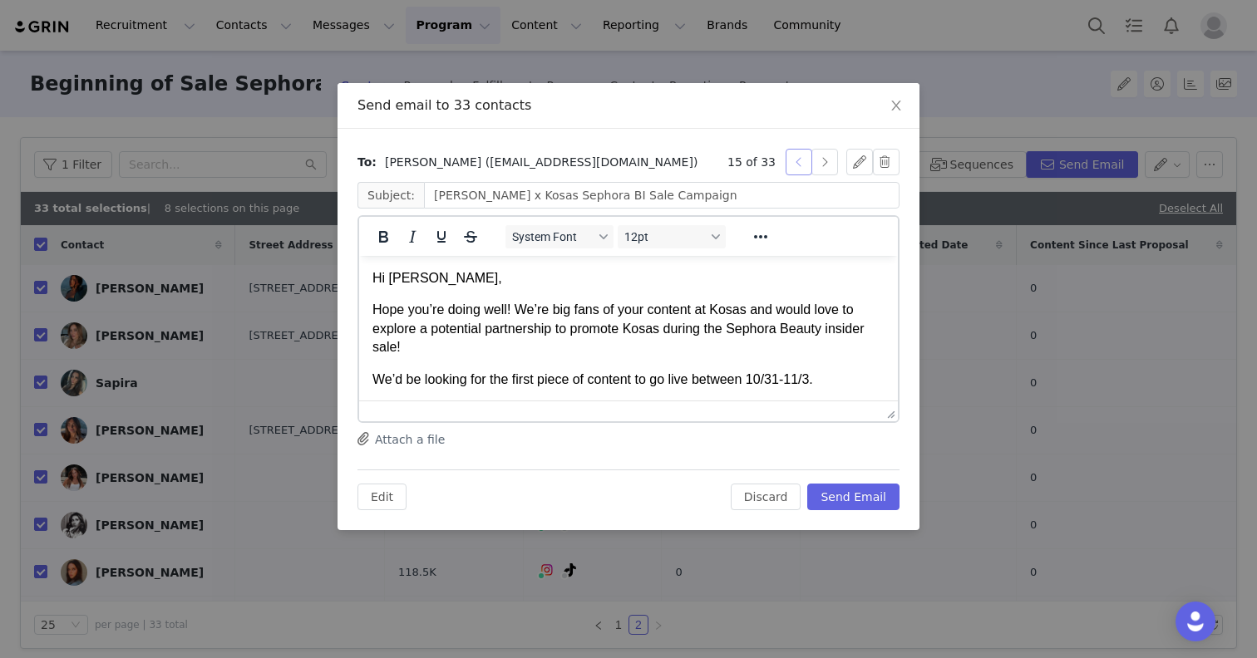
click at [796, 158] on button "button" at bounding box center [798, 162] width 27 height 27
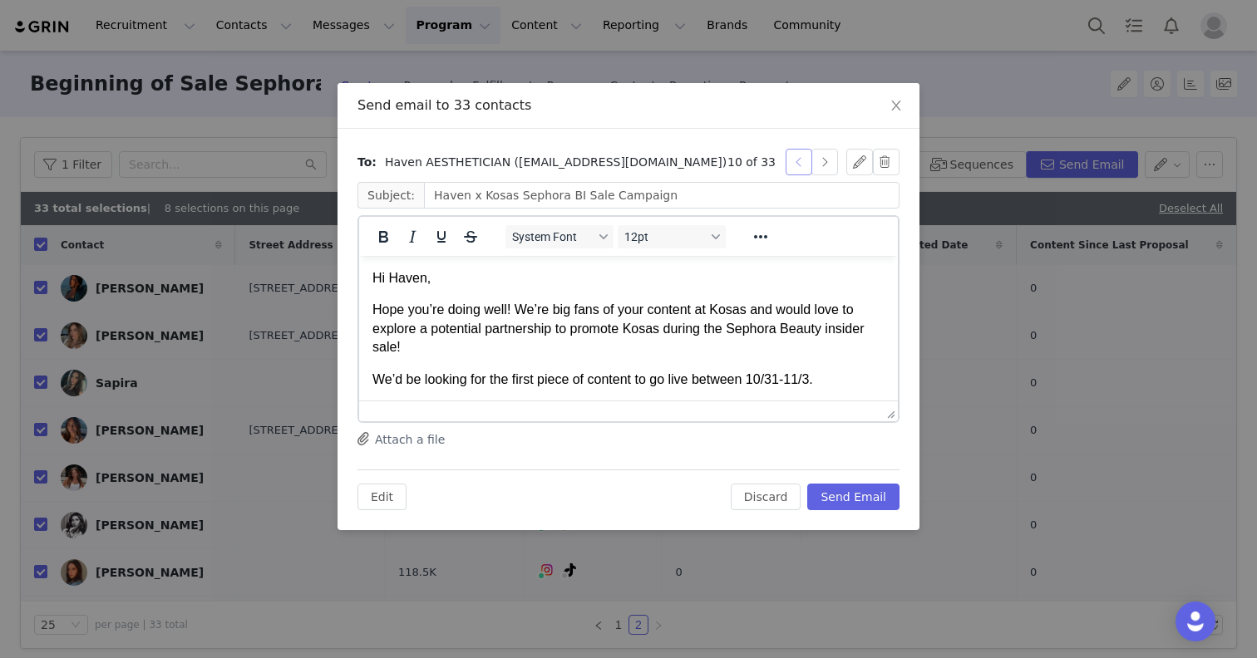
click at [796, 158] on button "button" at bounding box center [798, 162] width 27 height 27
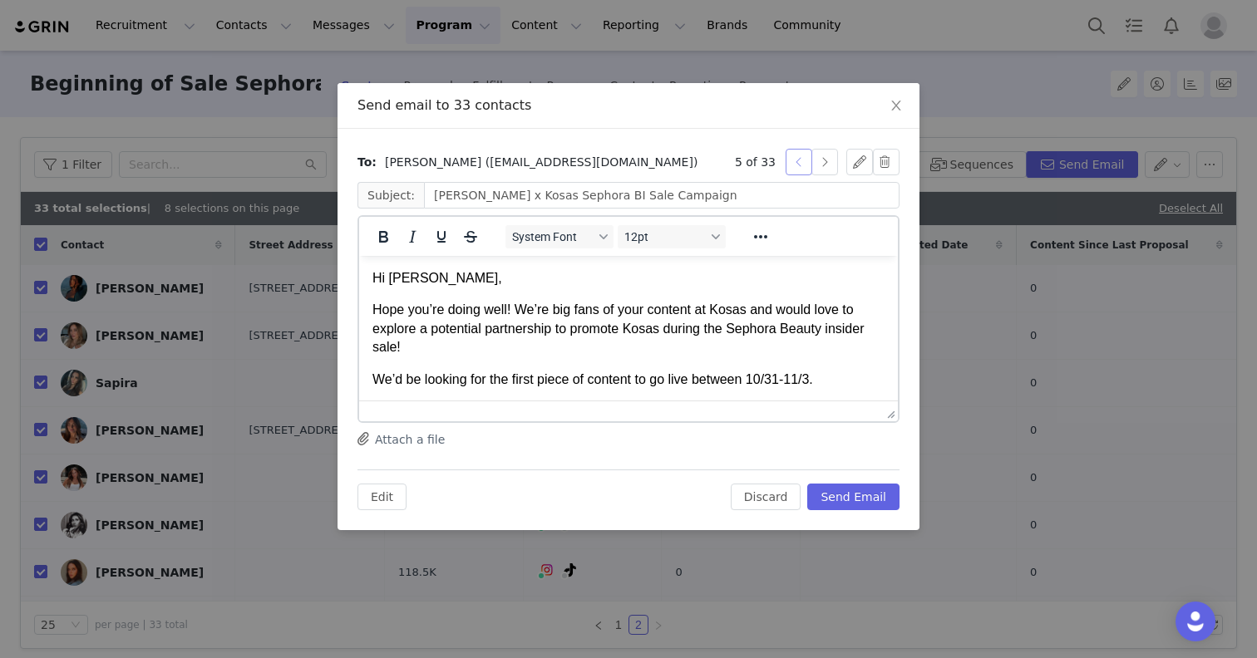
click at [796, 158] on button "button" at bounding box center [798, 162] width 27 height 27
type input "[PERSON_NAME] x Kosas Sephora BI Sale Campaign"
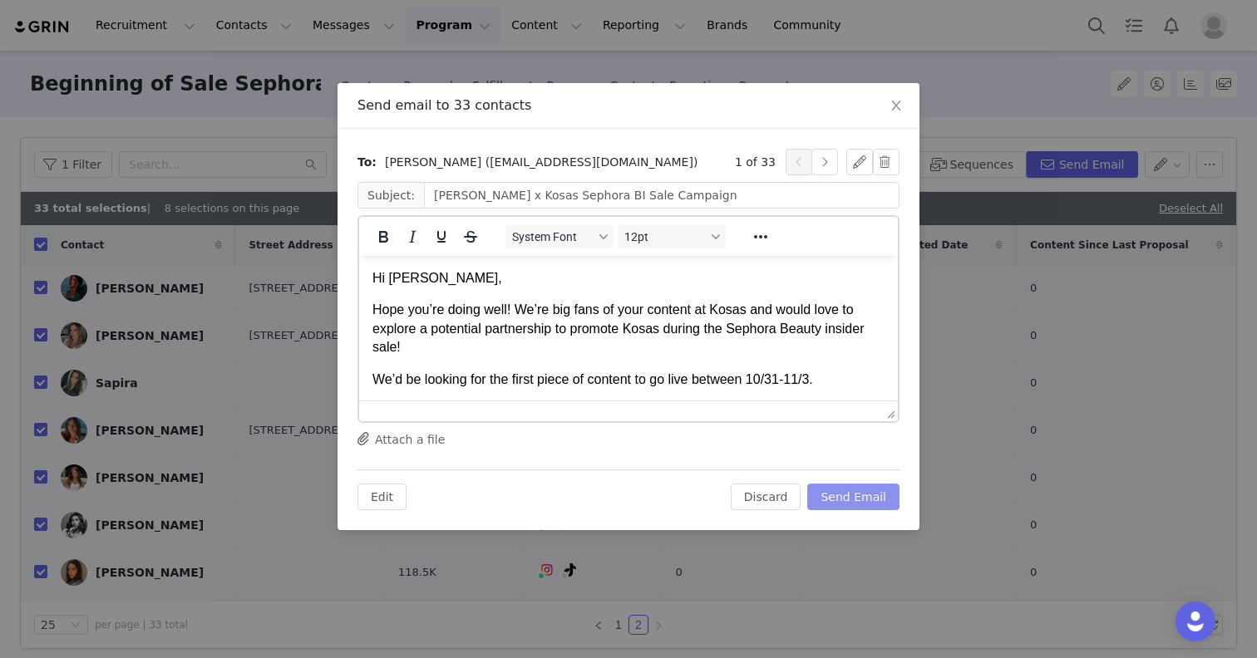
click at [888, 502] on button "Send Email" at bounding box center [853, 497] width 92 height 27
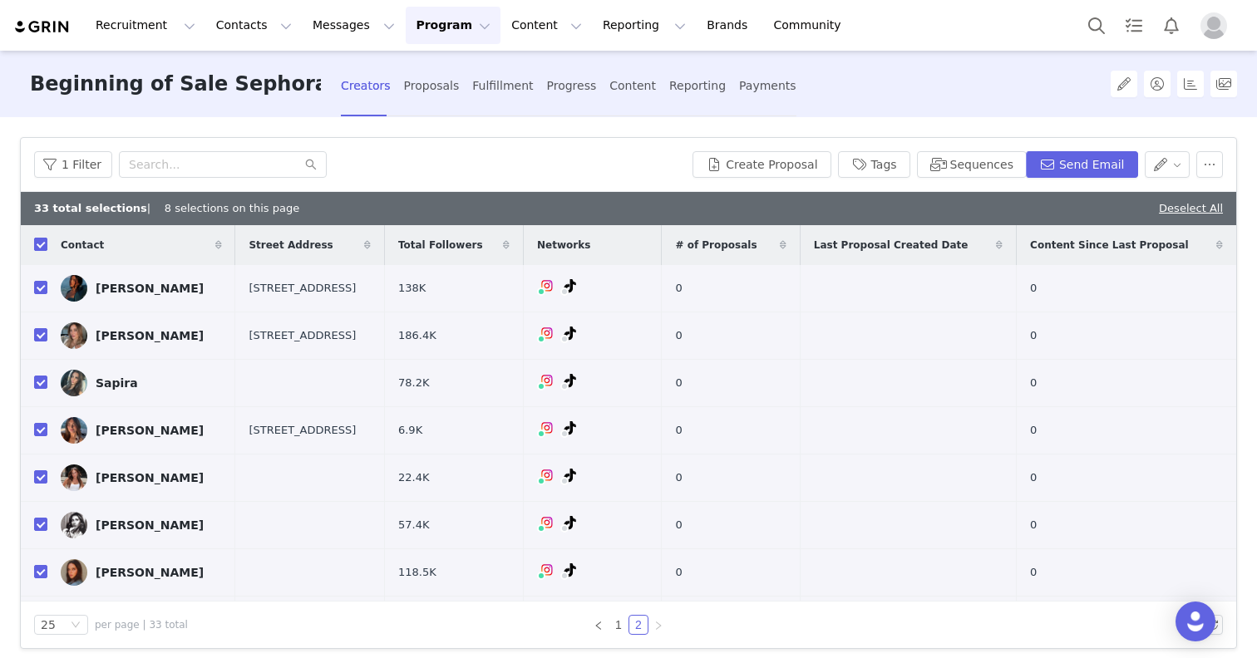
click at [37, 253] on label at bounding box center [40, 245] width 13 height 17
click at [37, 251] on input "checkbox" at bounding box center [40, 244] width 13 height 13
checkbox input "false"
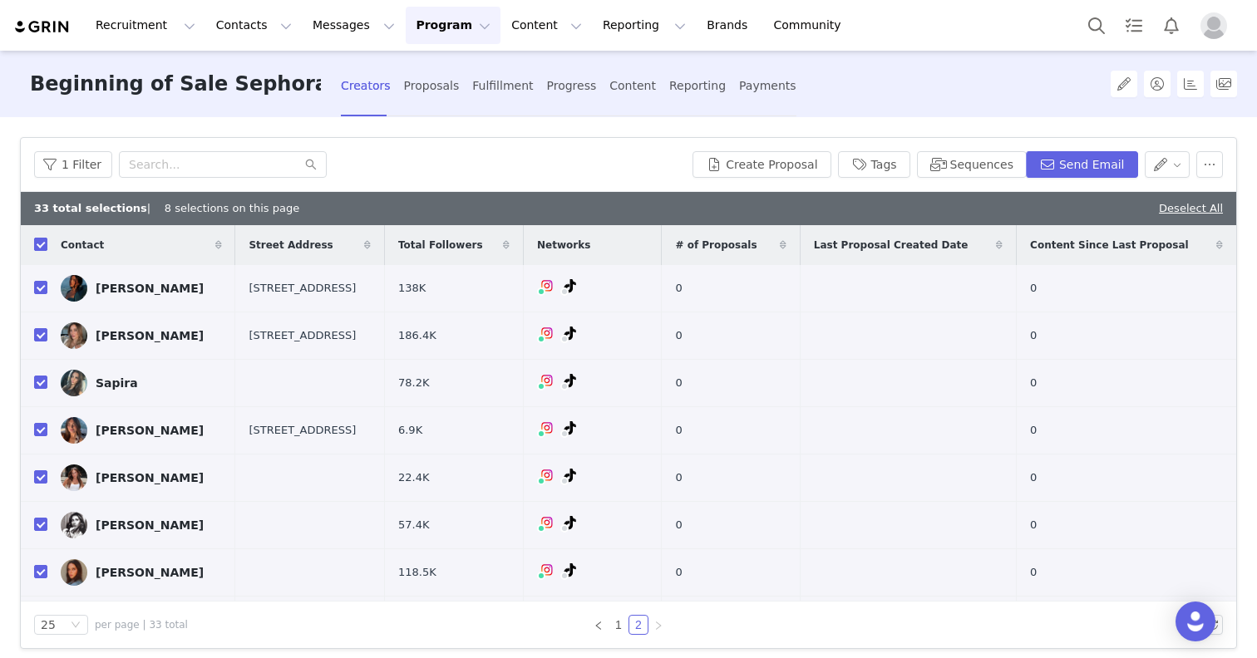
checkbox input "false"
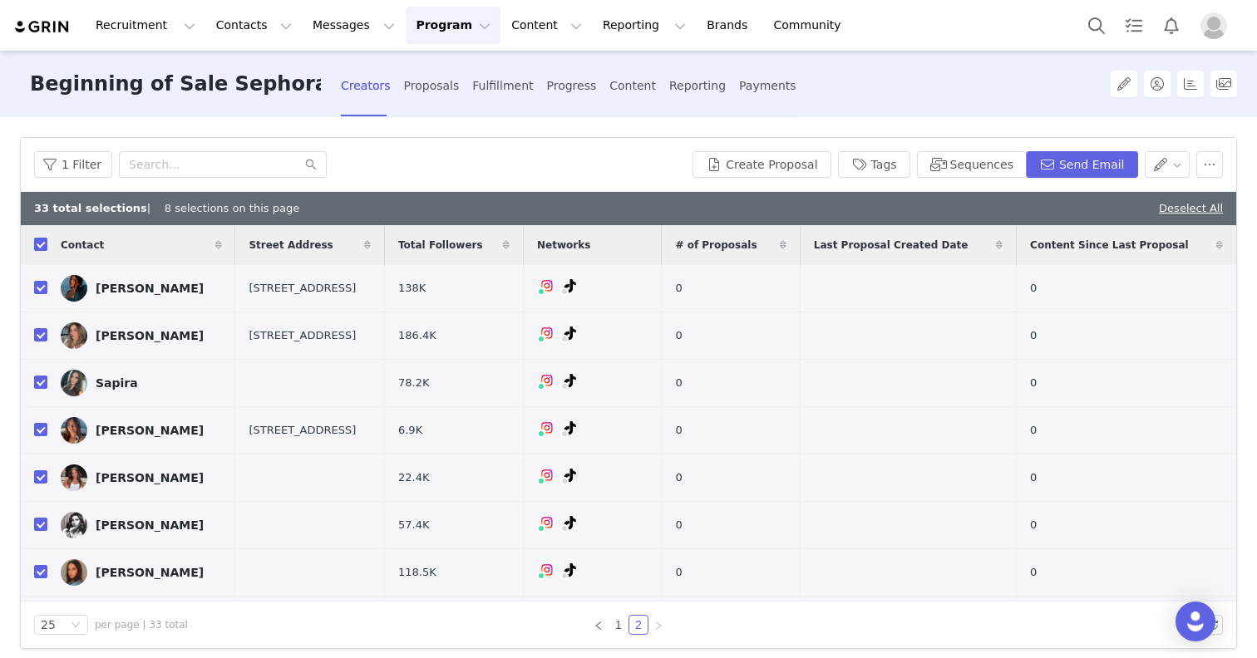
checkbox input "false"
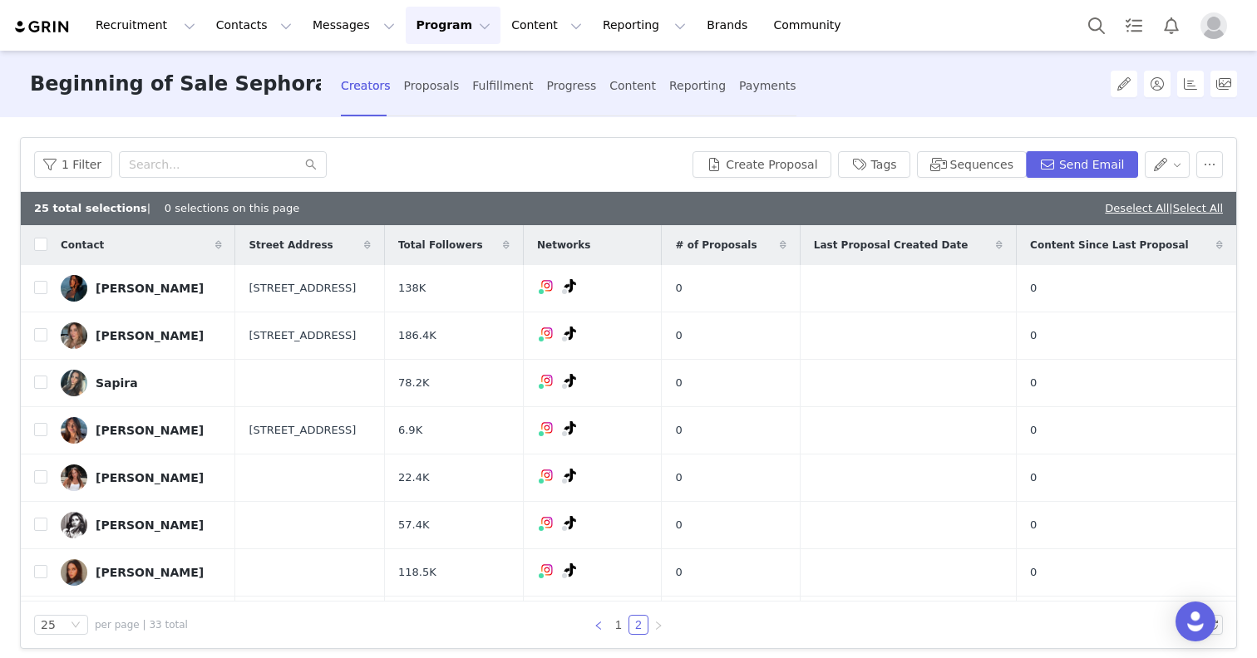
click at [602, 625] on icon "icon: left" at bounding box center [598, 626] width 10 height 10
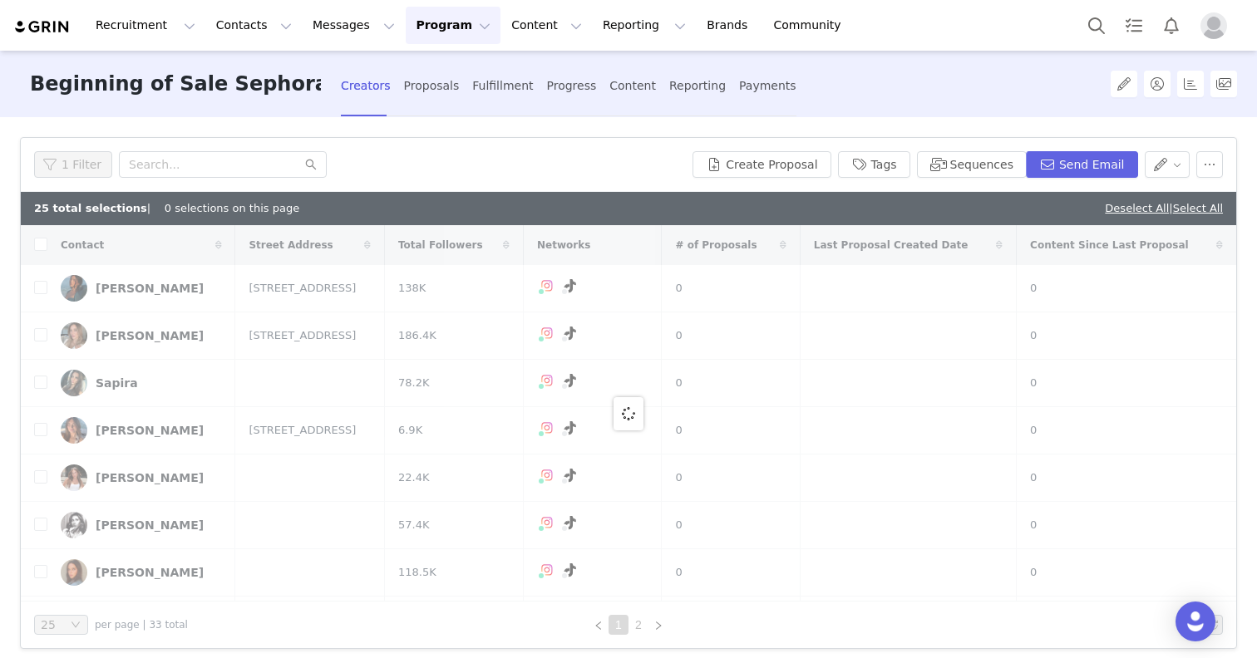
checkbox input "true"
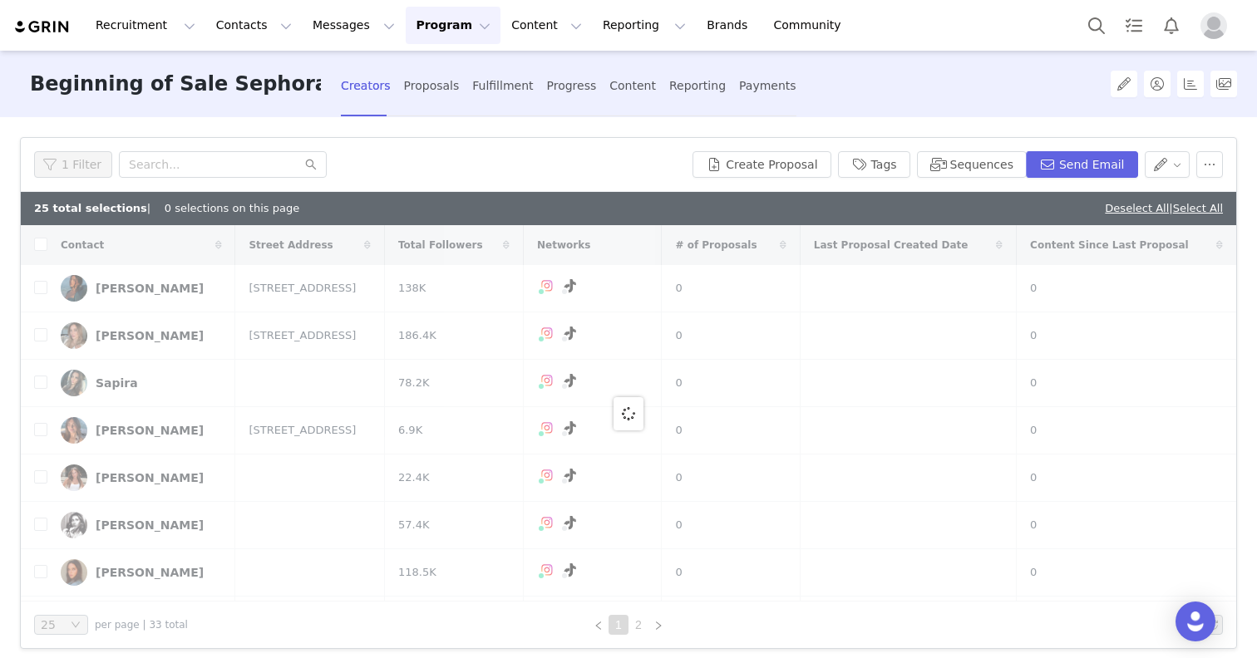
checkbox input "true"
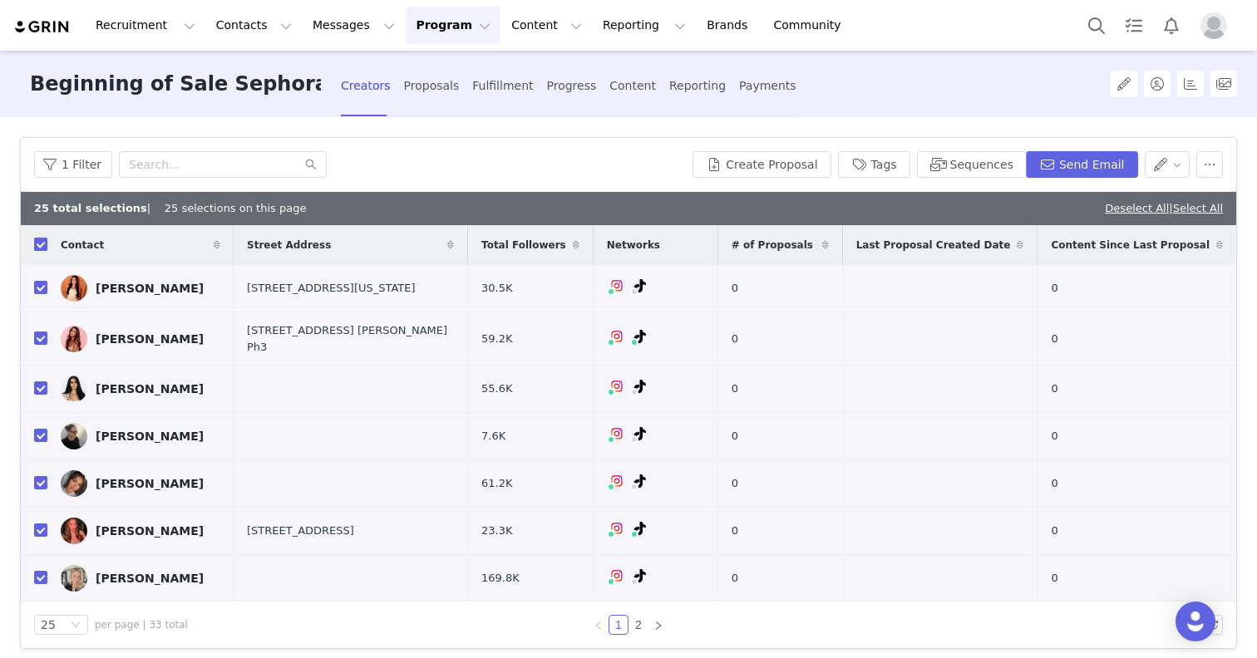
click at [45, 243] on input "checkbox" at bounding box center [40, 244] width 13 height 13
checkbox input "false"
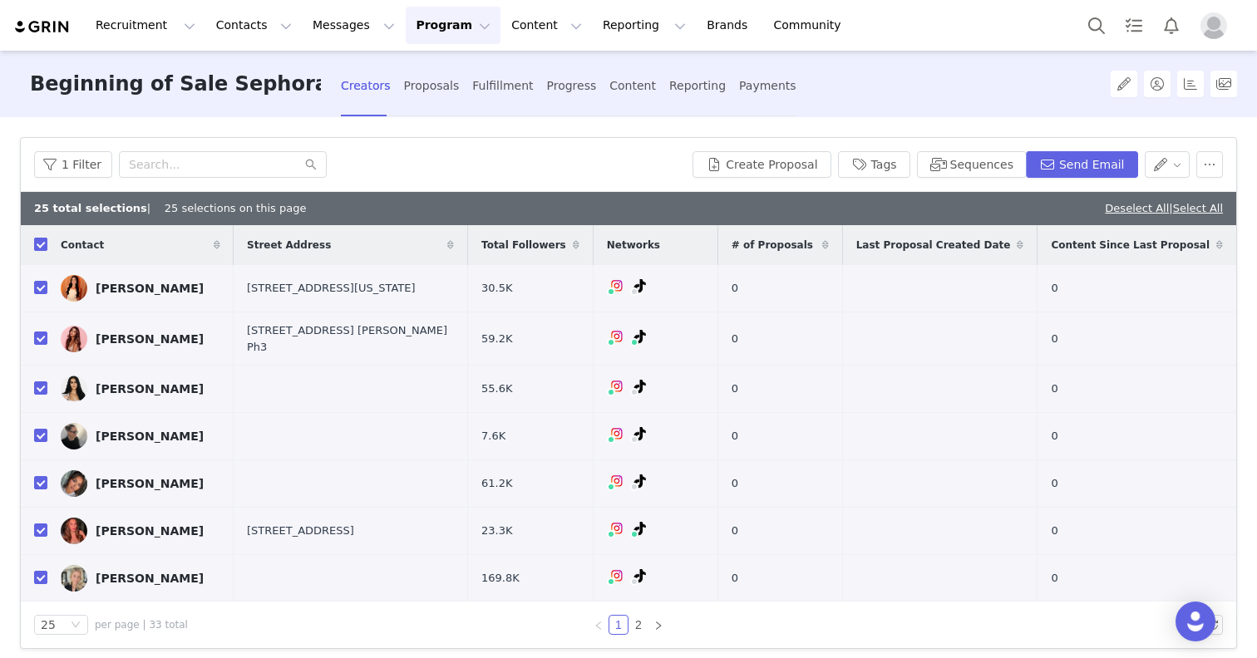
checkbox input "false"
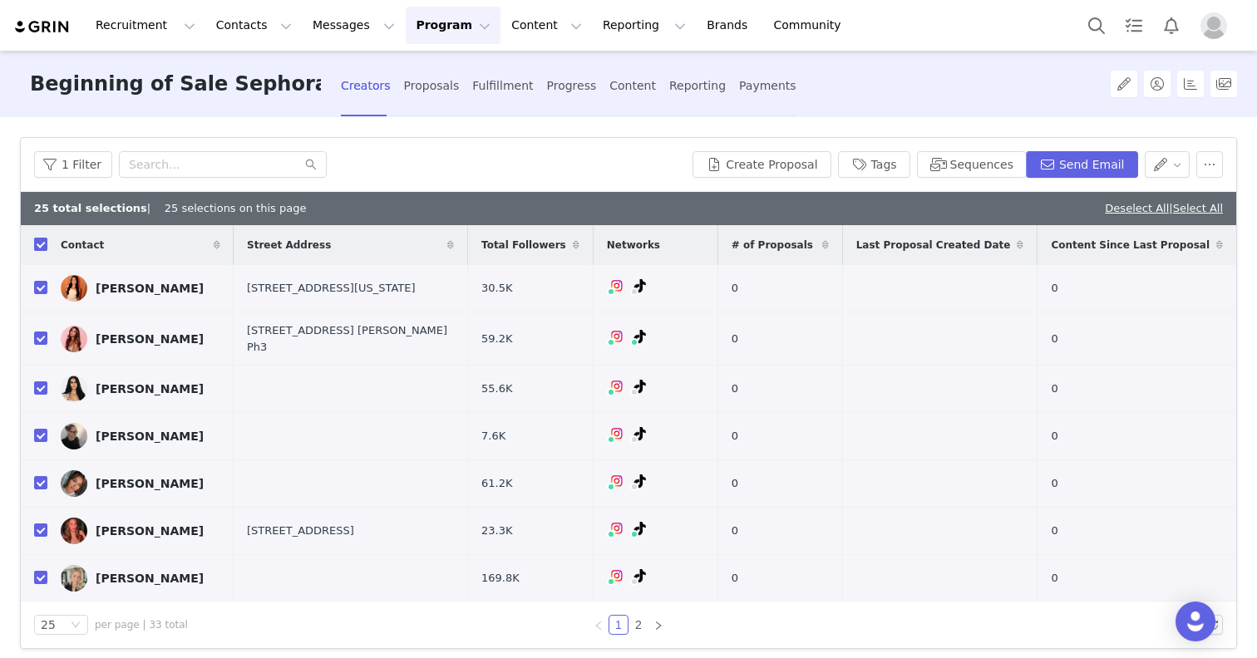
checkbox input "false"
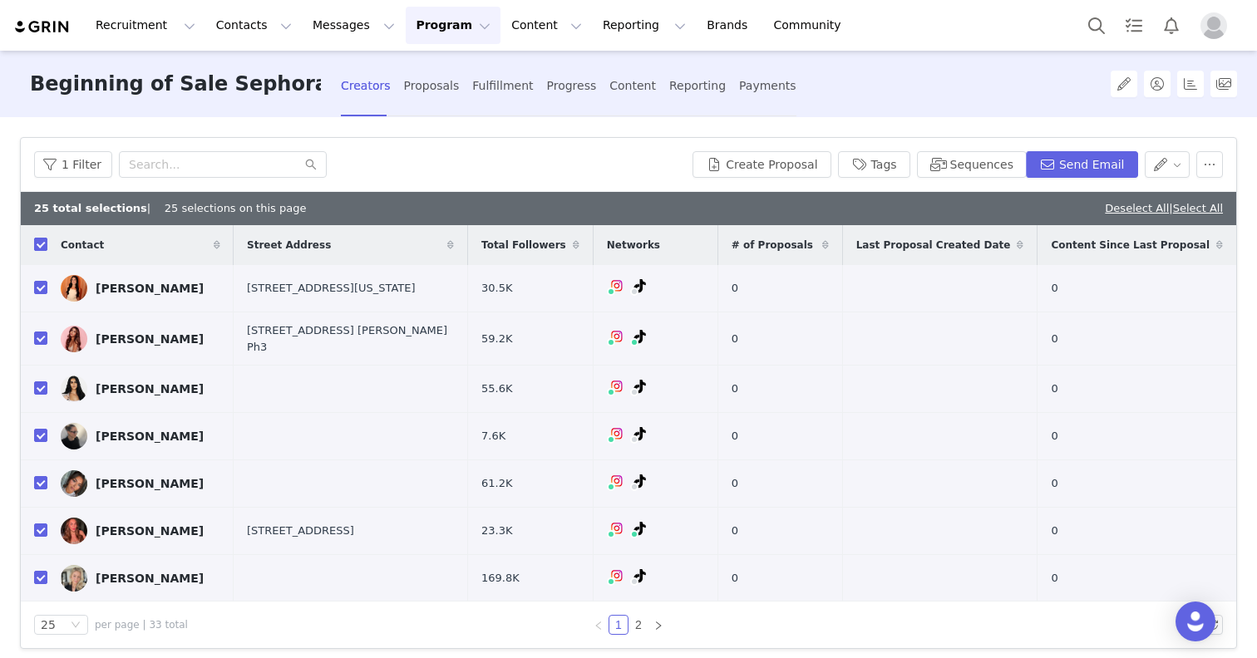
checkbox input "false"
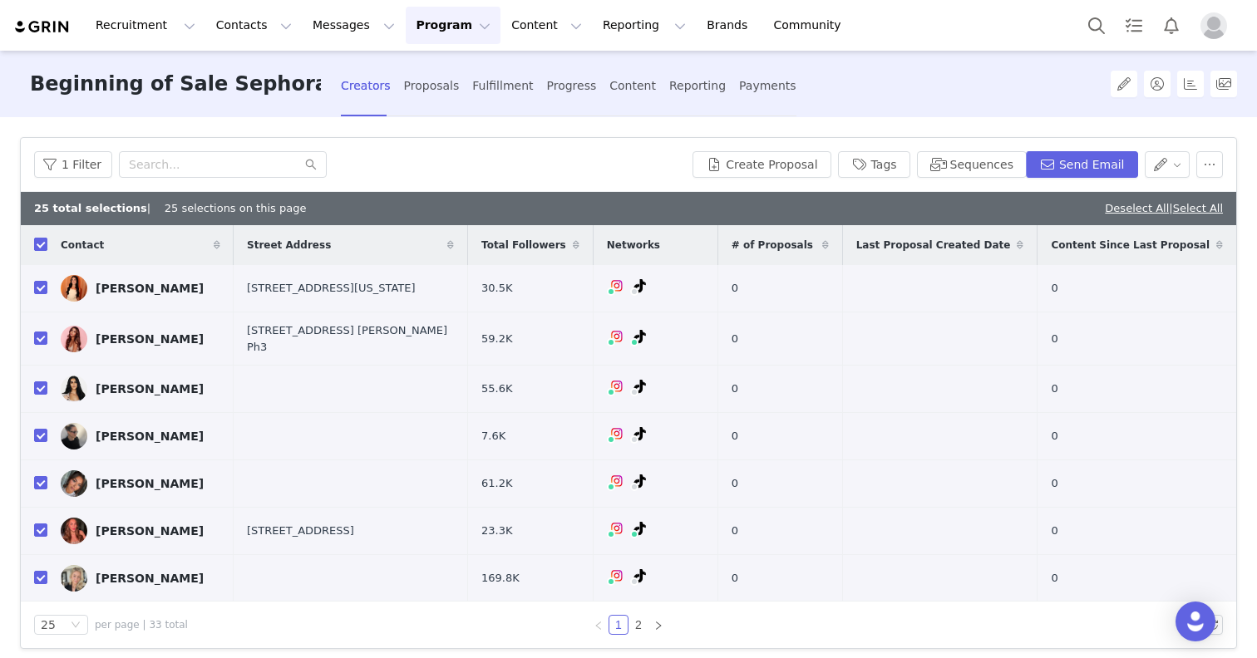
checkbox input "false"
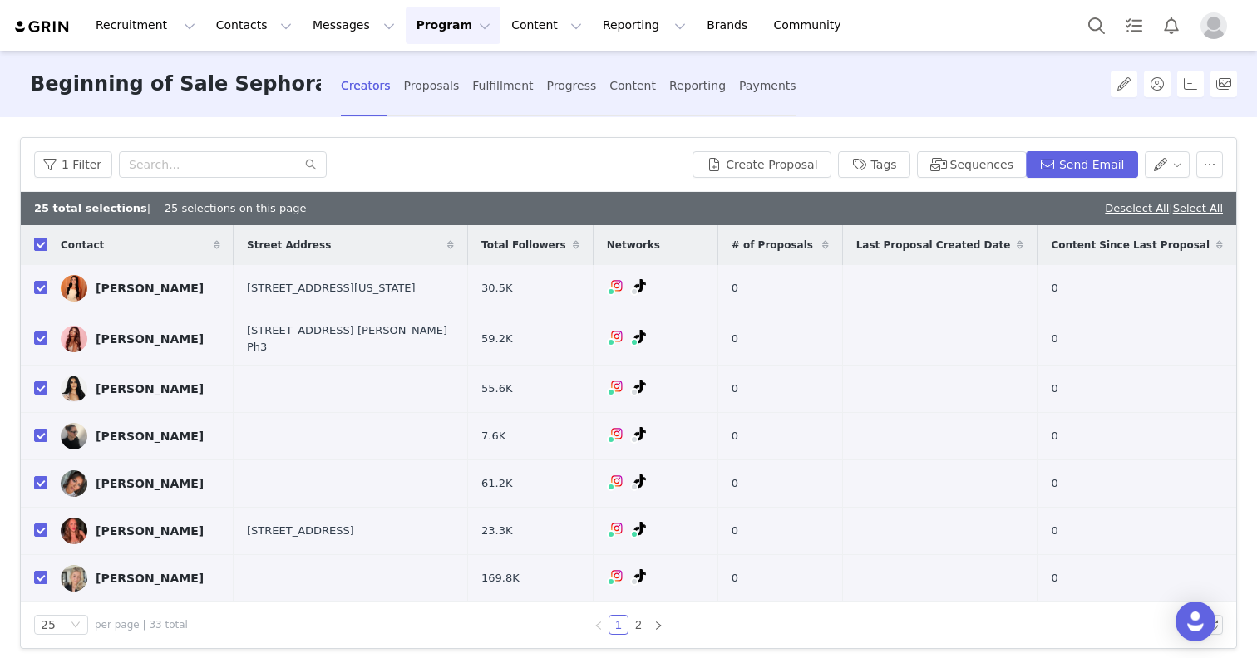
checkbox input "false"
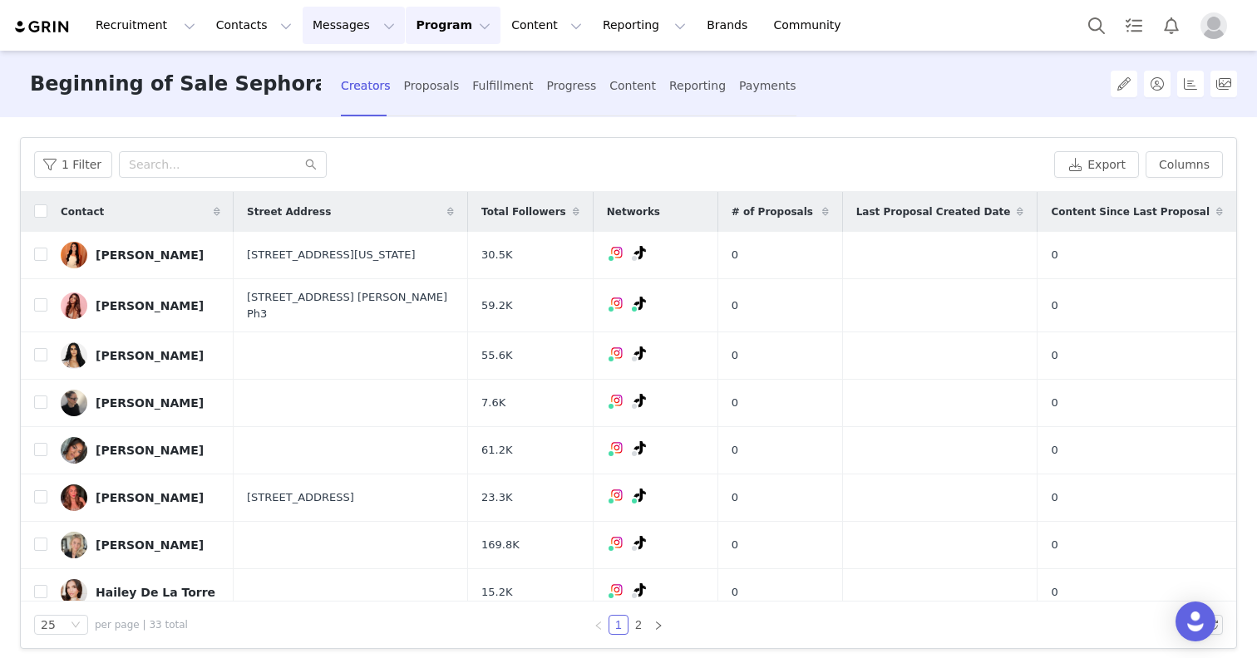
click at [332, 22] on button "Messages Messages" at bounding box center [354, 25] width 102 height 37
click at [360, 102] on div "Inbox" at bounding box center [349, 104] width 111 height 17
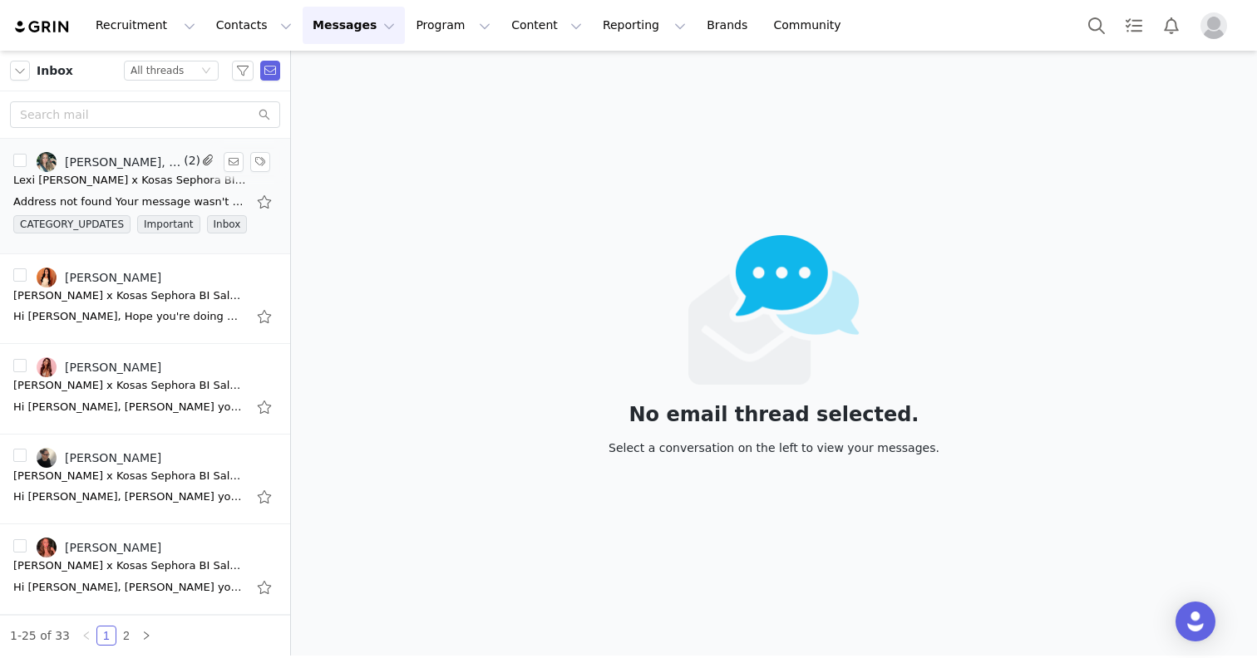
click at [123, 176] on div "Lexi [PERSON_NAME] x Kosas Sephora BI Sale Campaign" at bounding box center [129, 180] width 233 height 17
